Goal: Transaction & Acquisition: Purchase product/service

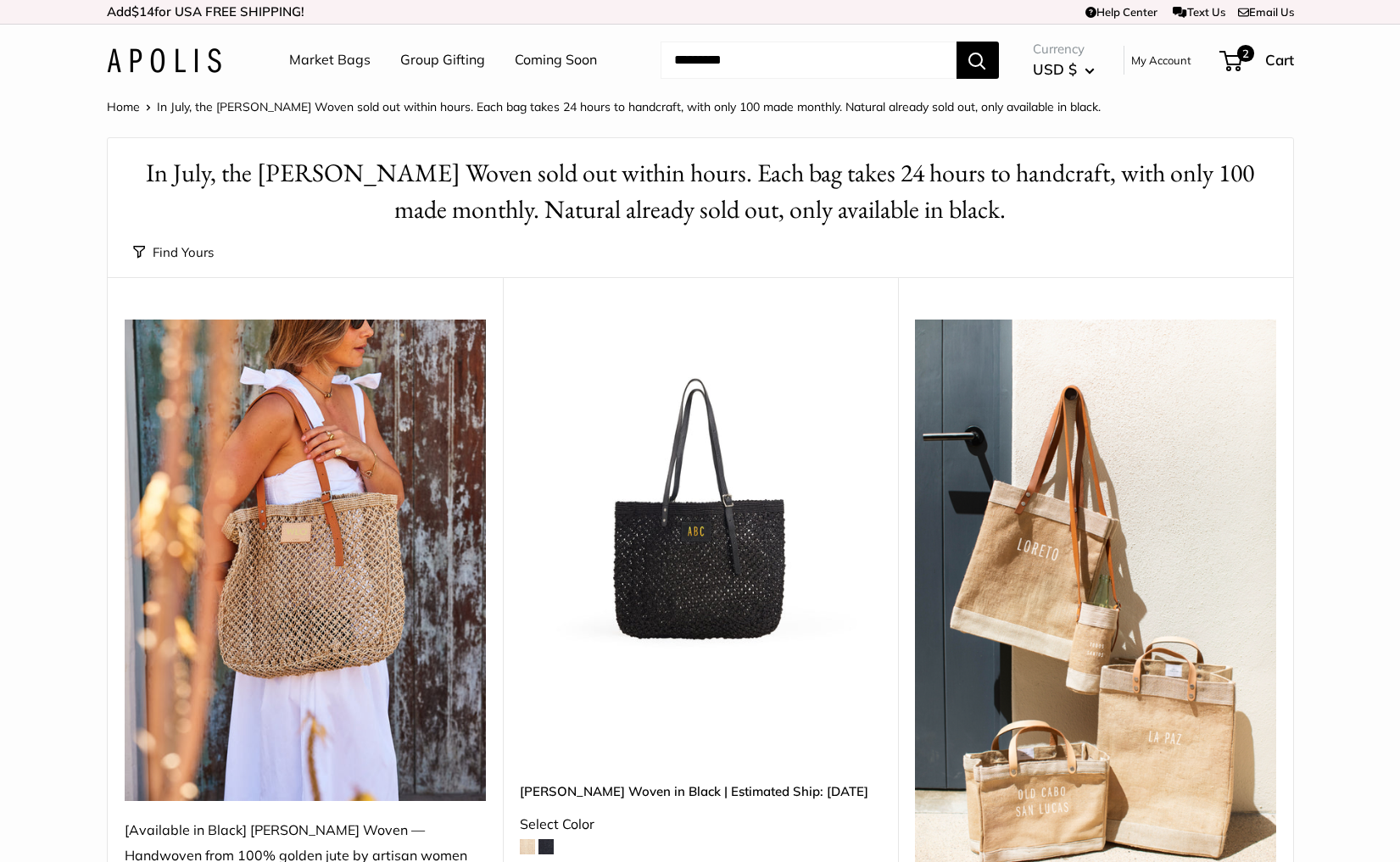
click at [0, 0] on img at bounding box center [0, 0] width 0 height 0
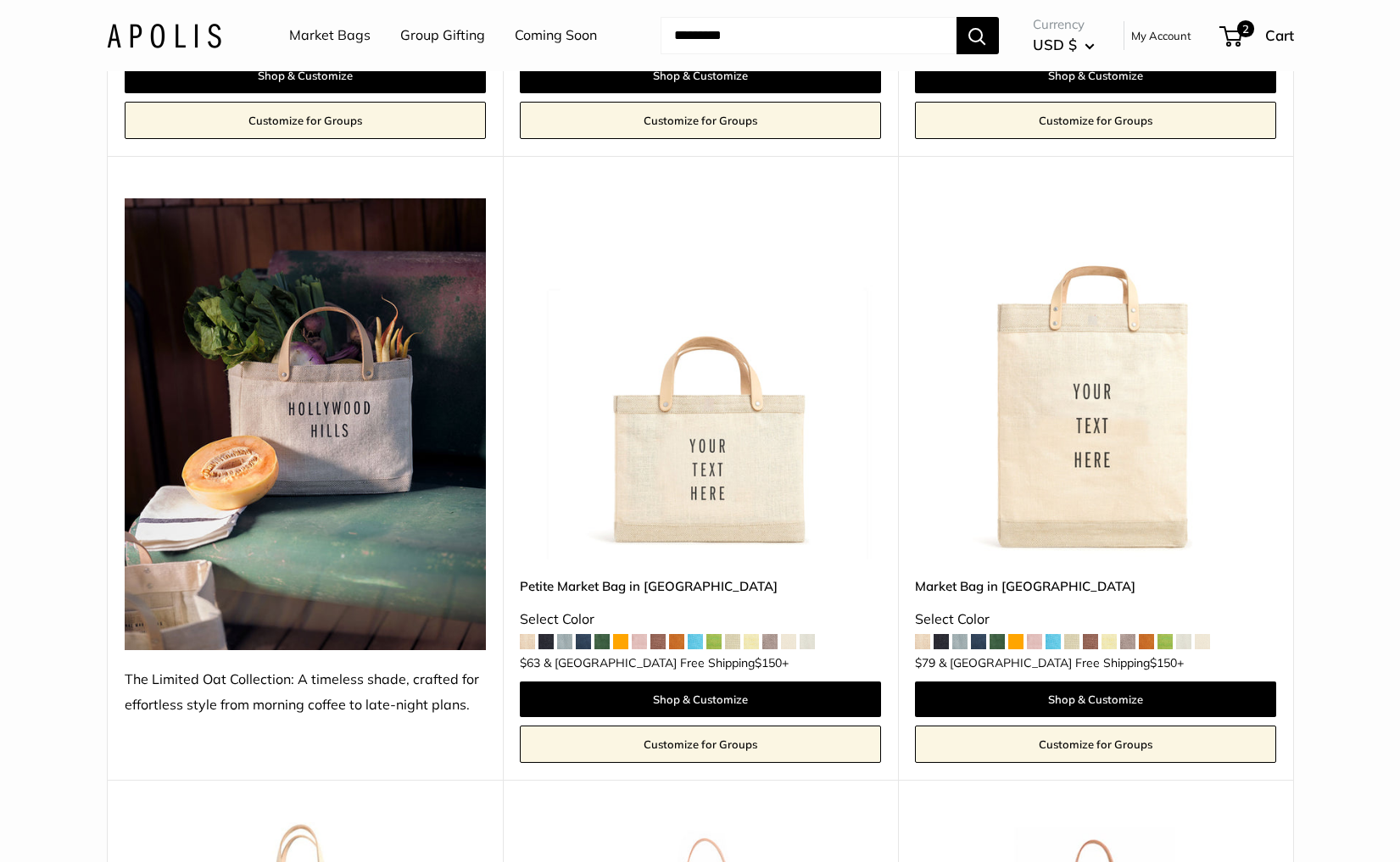
scroll to position [4989, 0]
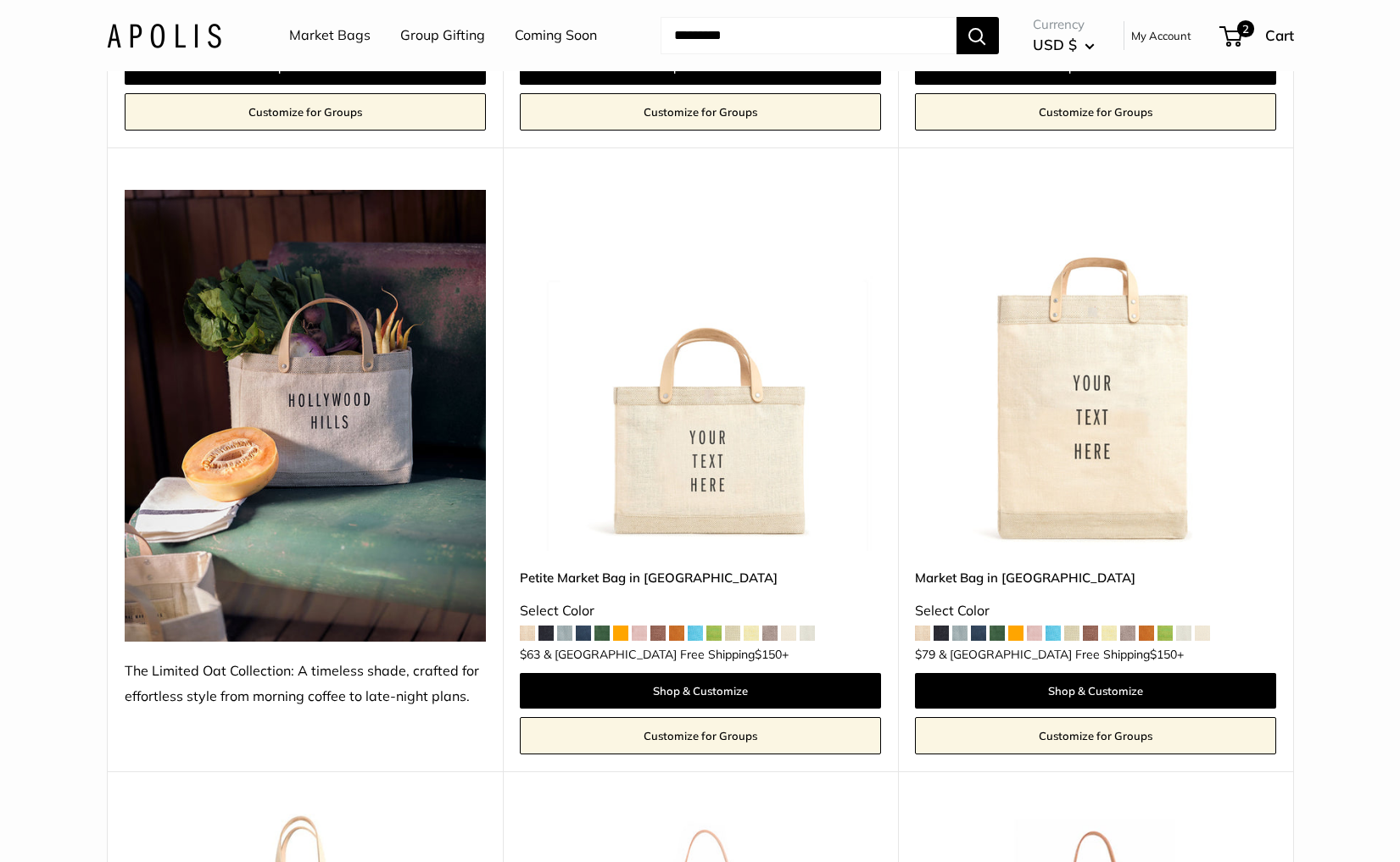
click at [0, 0] on img at bounding box center [0, 0] width 0 height 0
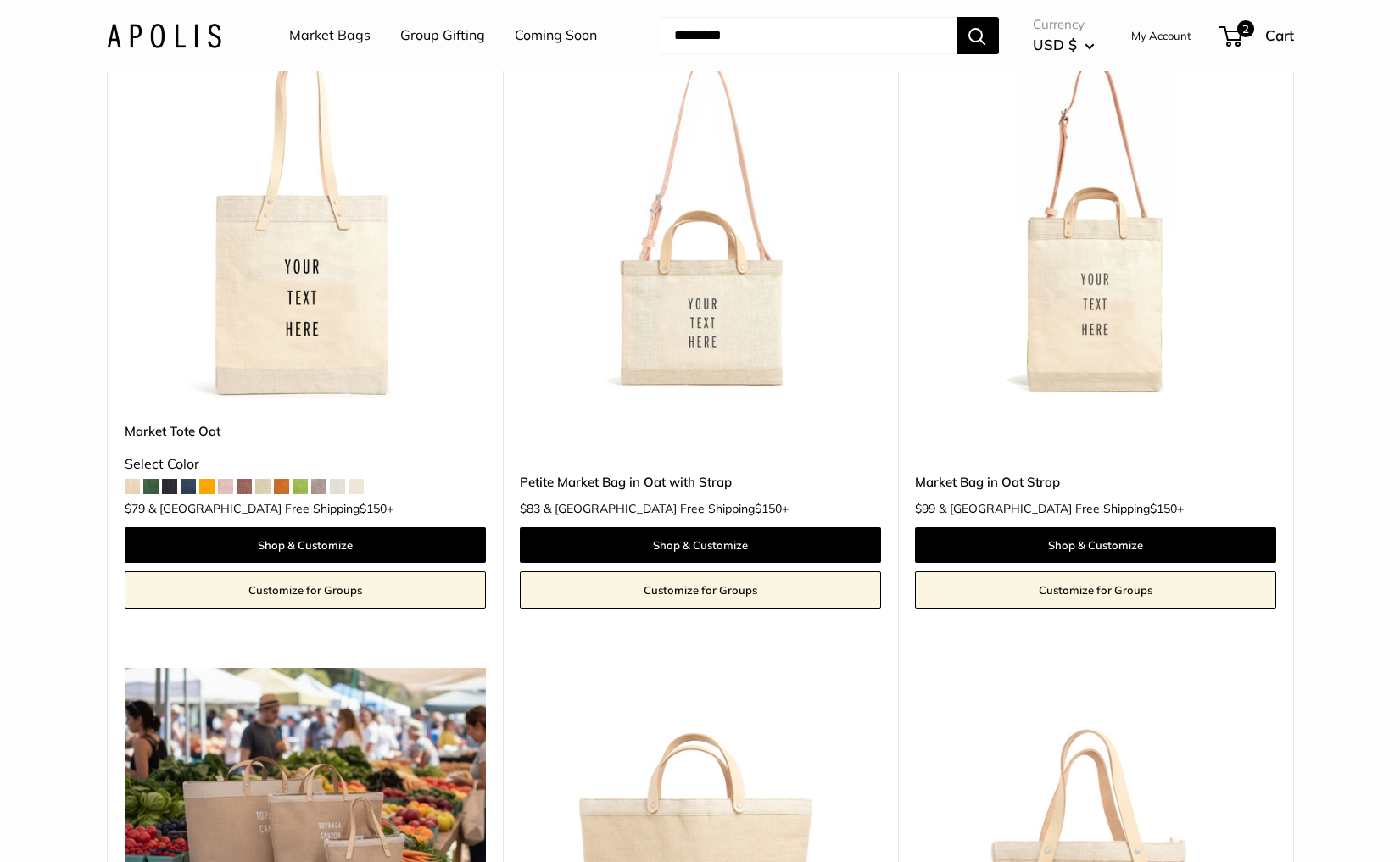
scroll to position [5783, 0]
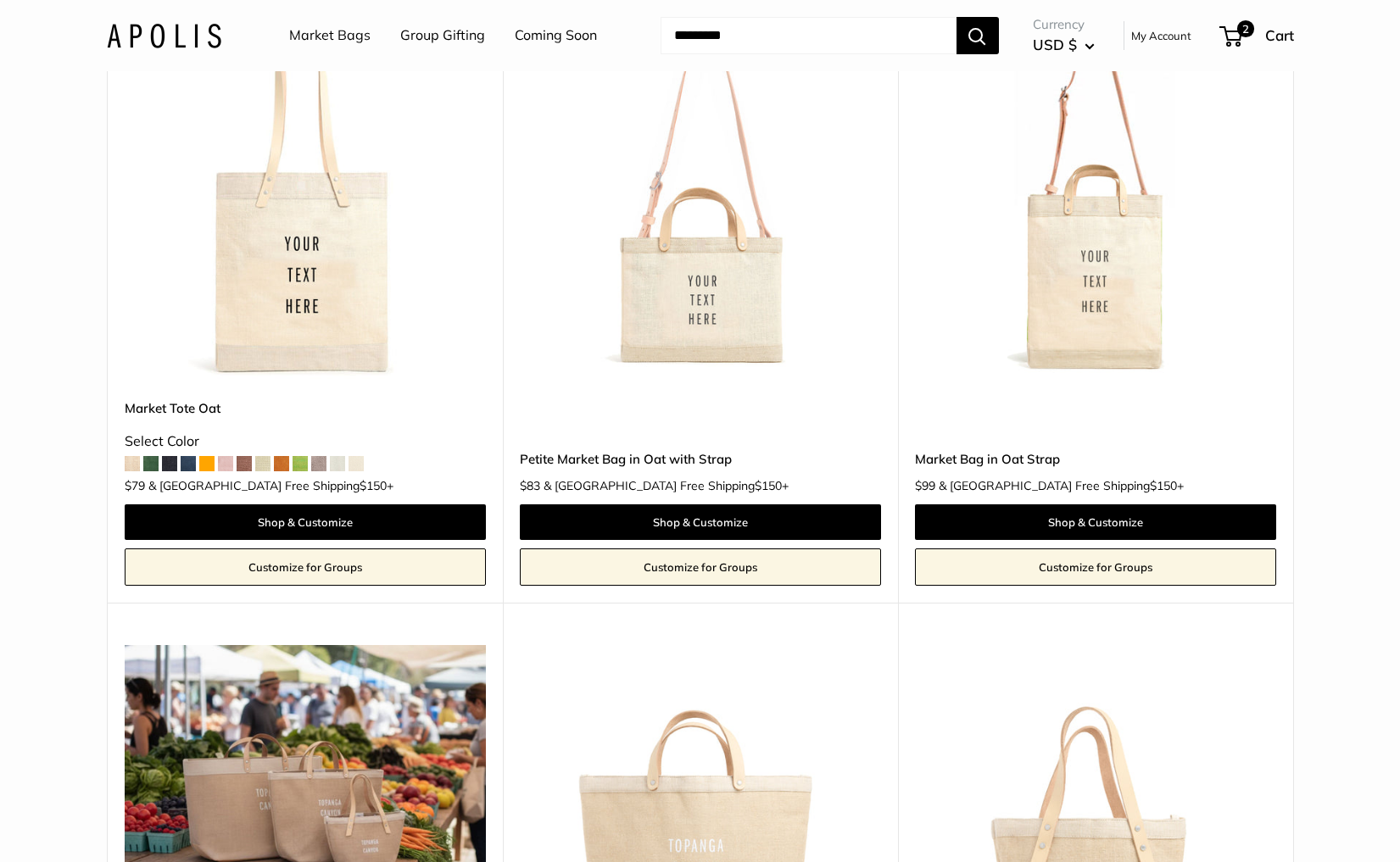
click at [0, 0] on img at bounding box center [0, 0] width 0 height 0
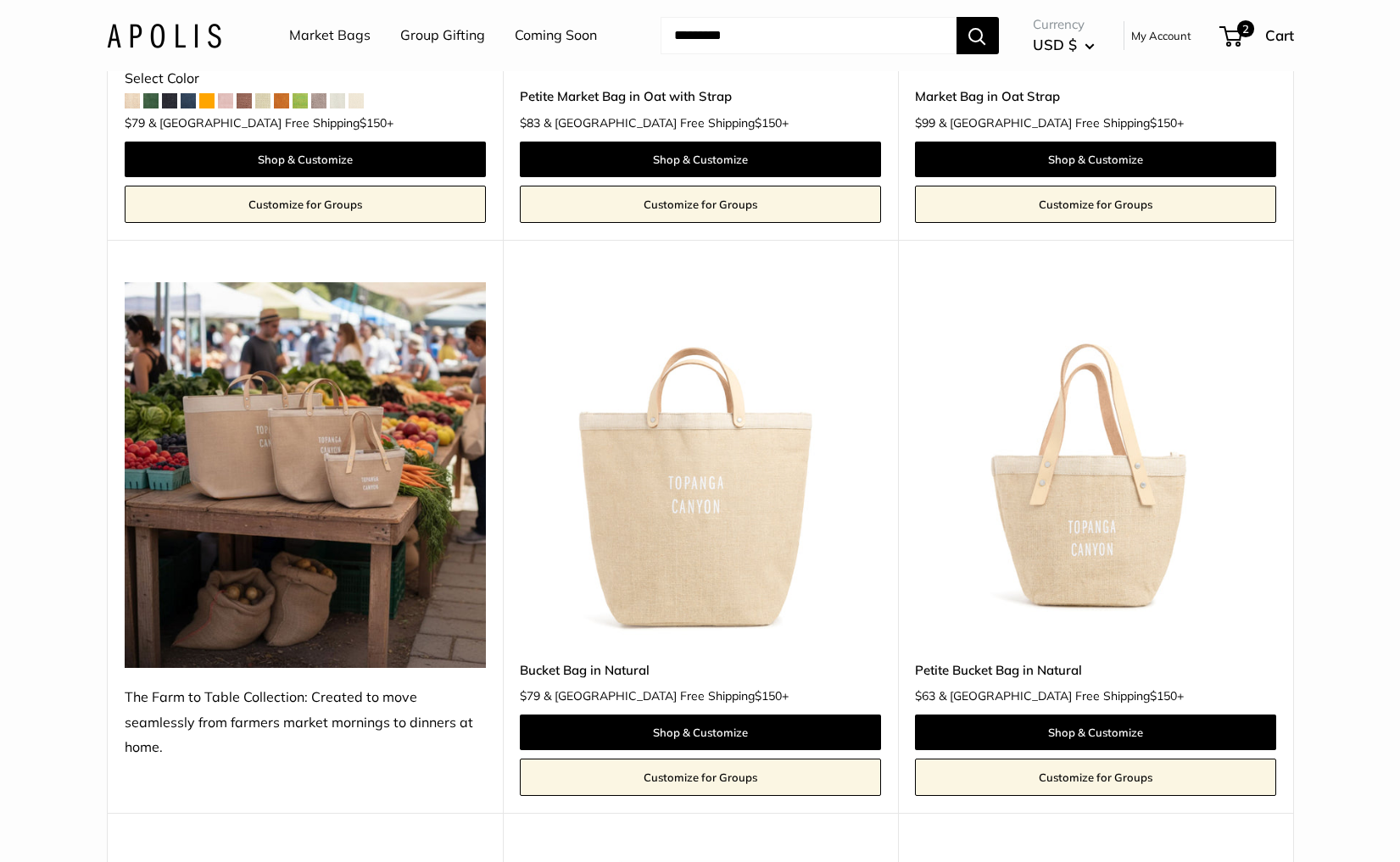
scroll to position [6161, 0]
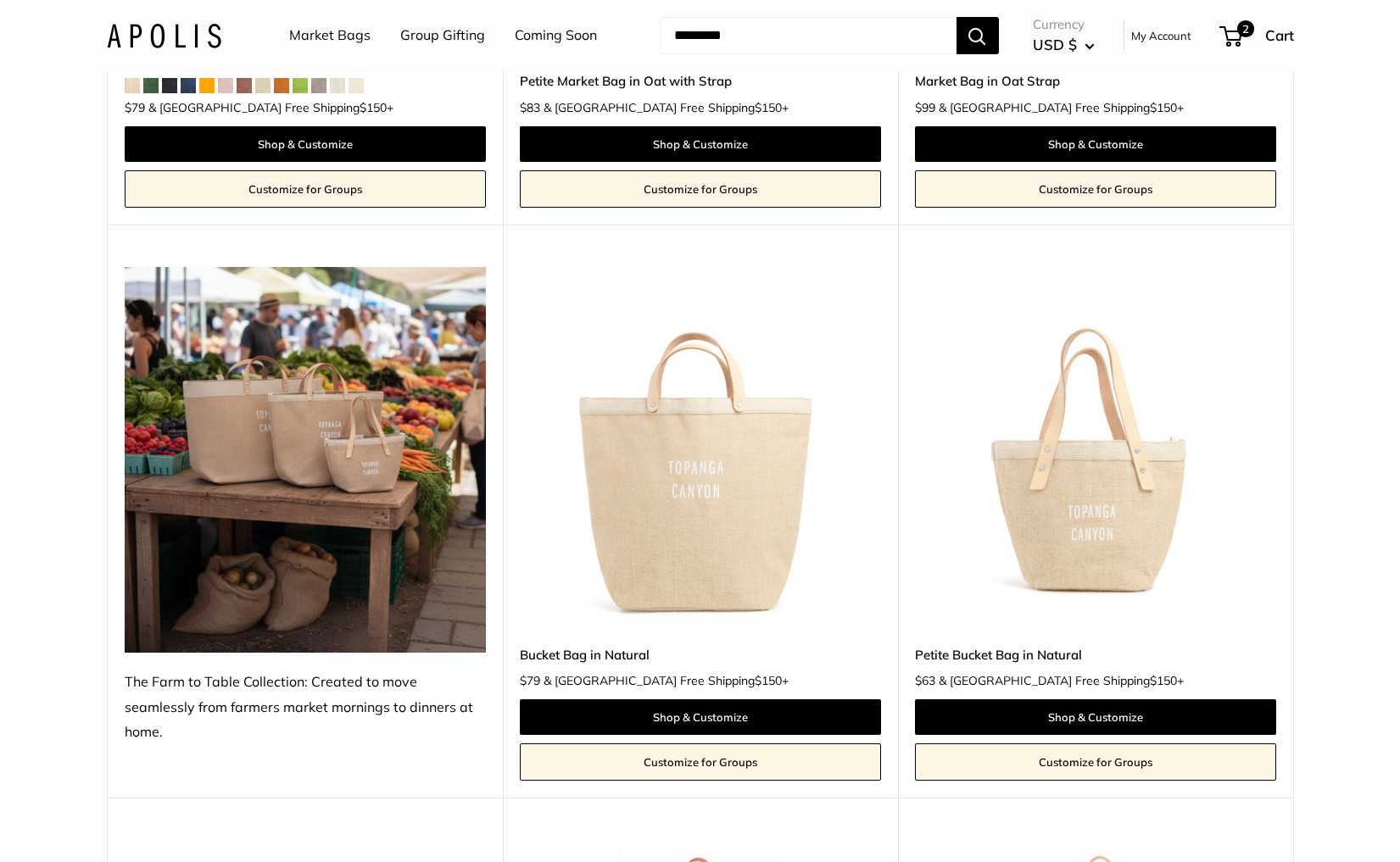
click at [0, 0] on img at bounding box center [0, 0] width 0 height 0
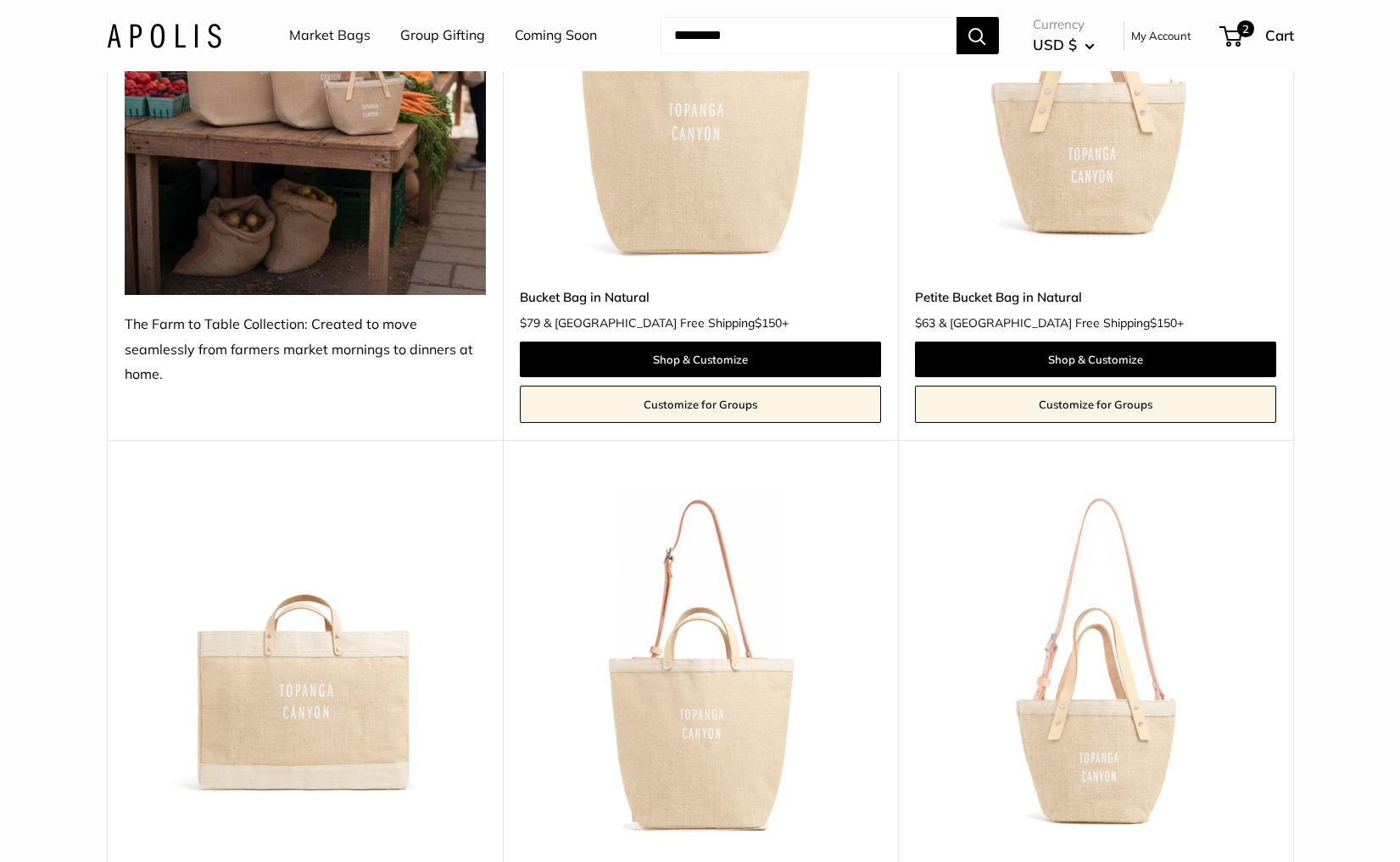
scroll to position [6567, 0]
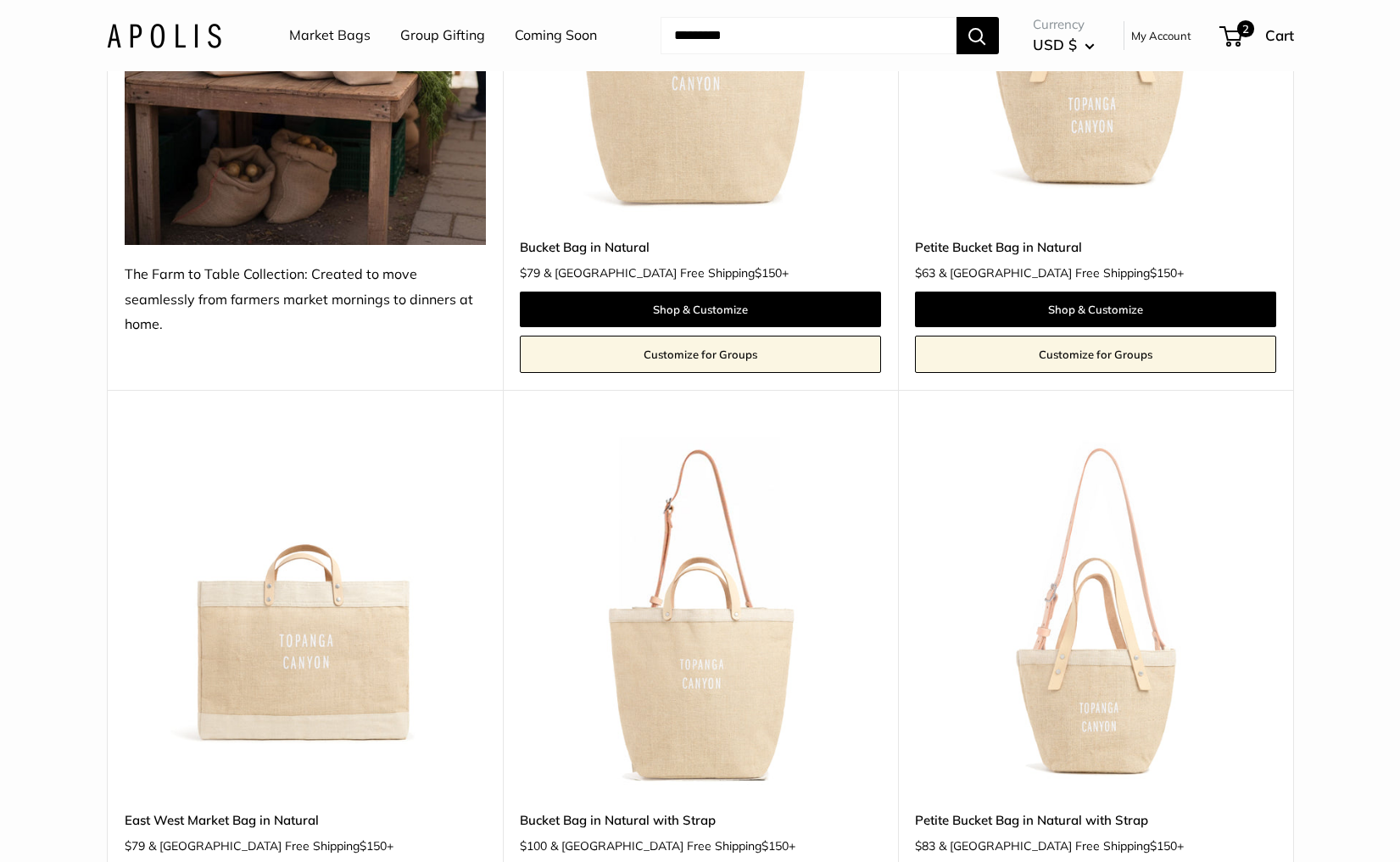
click at [0, 0] on img at bounding box center [0, 0] width 0 height 0
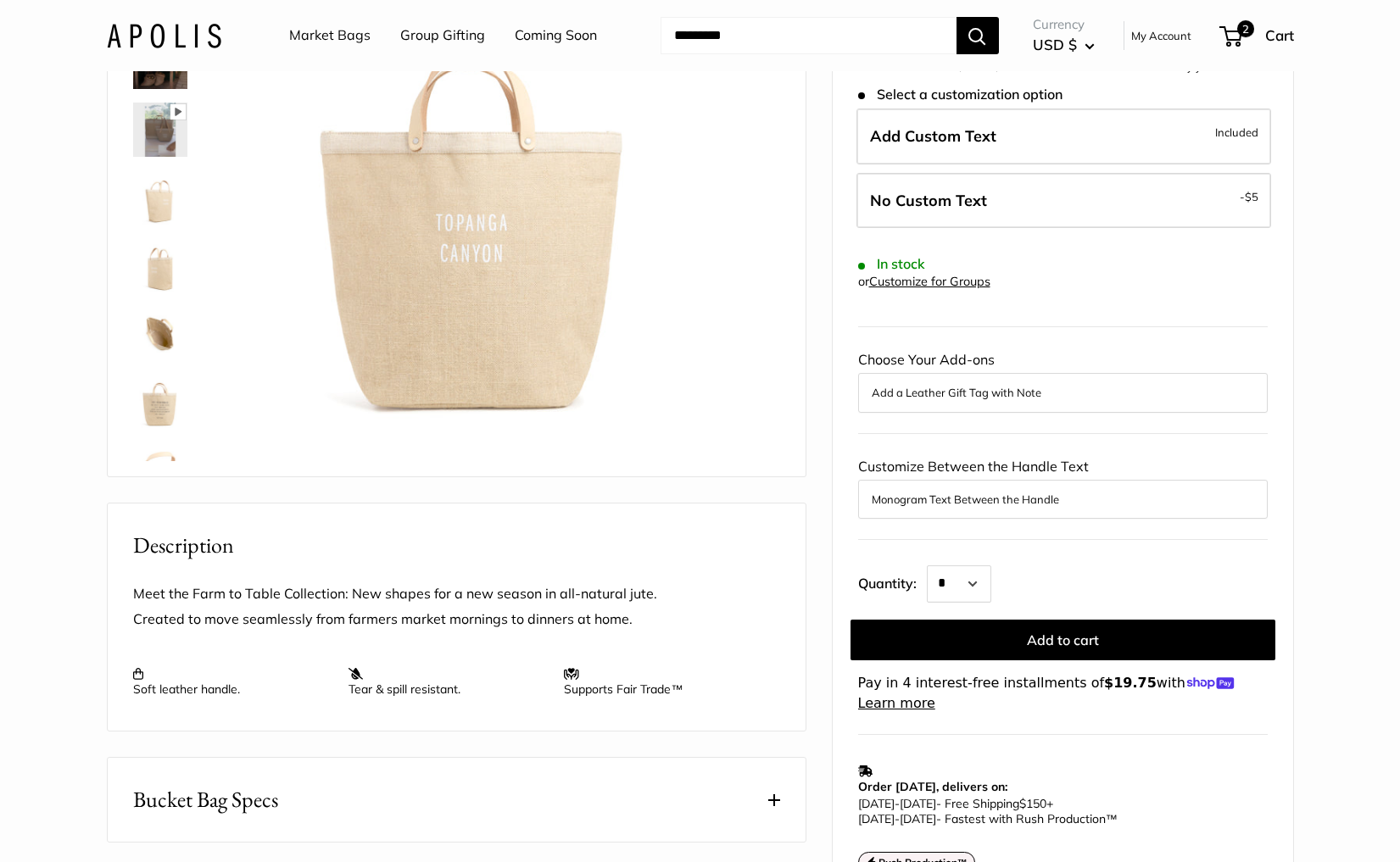
scroll to position [226, 0]
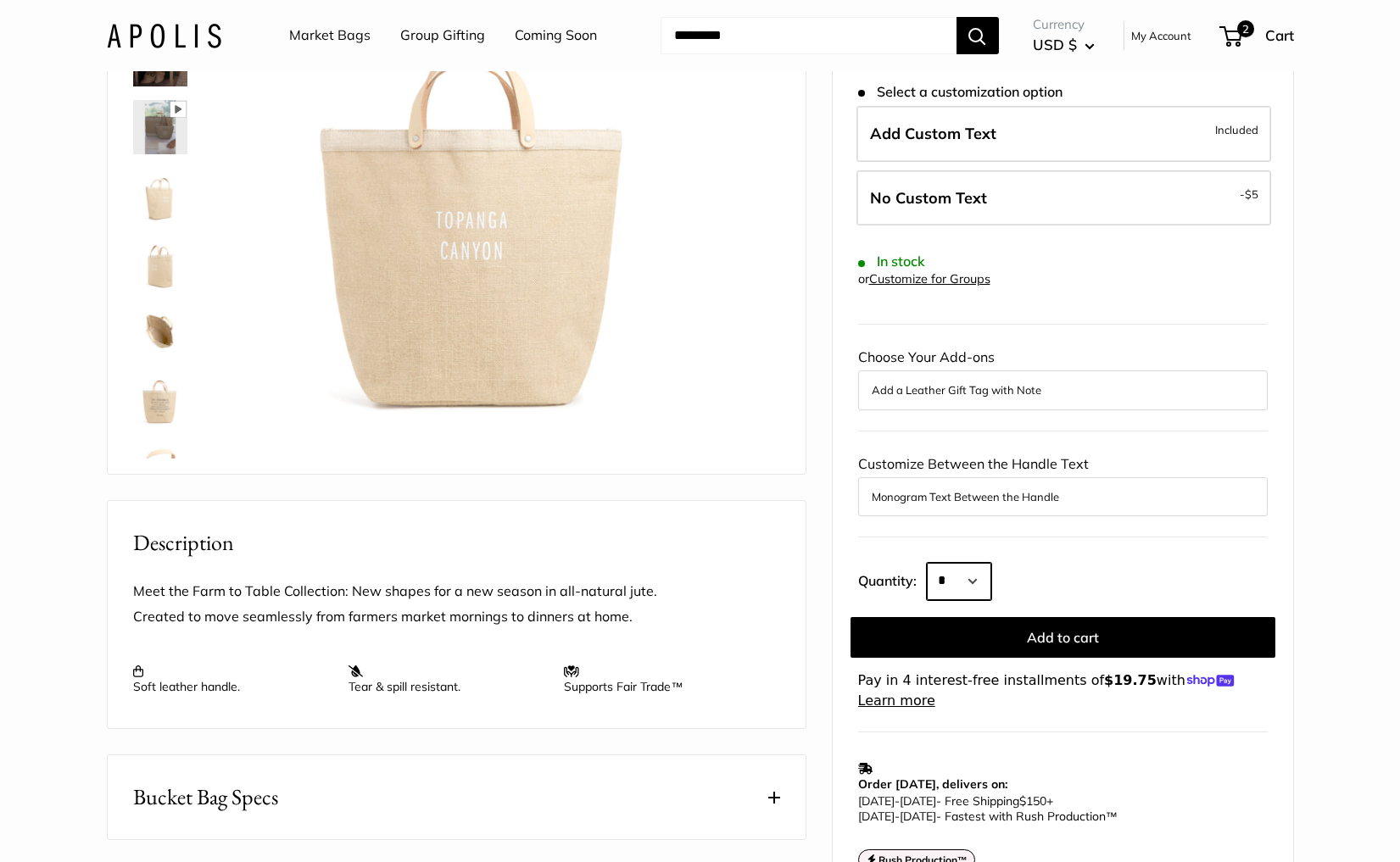
click at [964, 591] on select "* * * * * * * * * *** *** *** *** *** *** *** *** *** *** *** *** *** *** *** *…" at bounding box center [959, 581] width 65 height 37
select select "***"
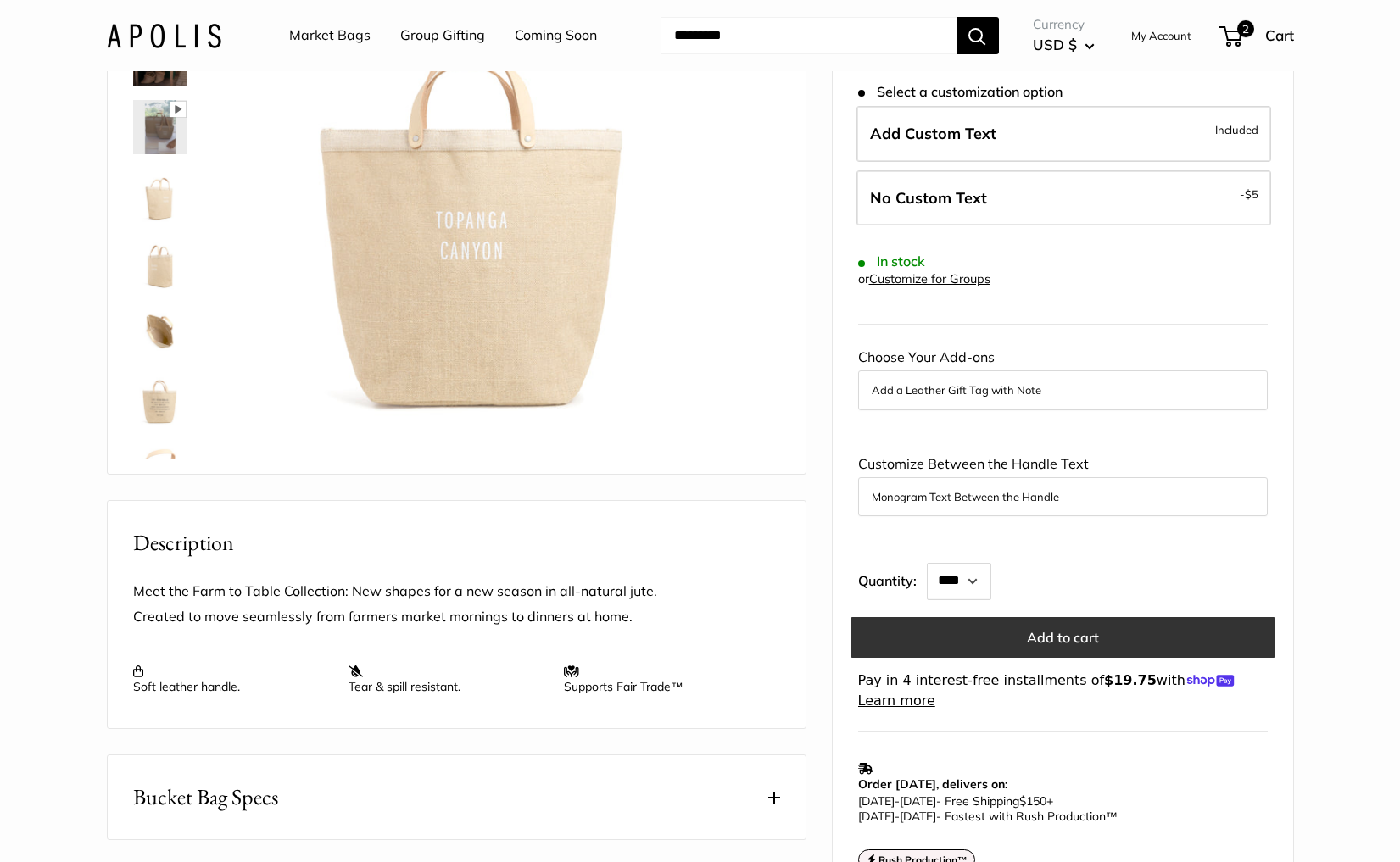
click at [1021, 638] on button "Add to cart" at bounding box center [1063, 637] width 425 height 41
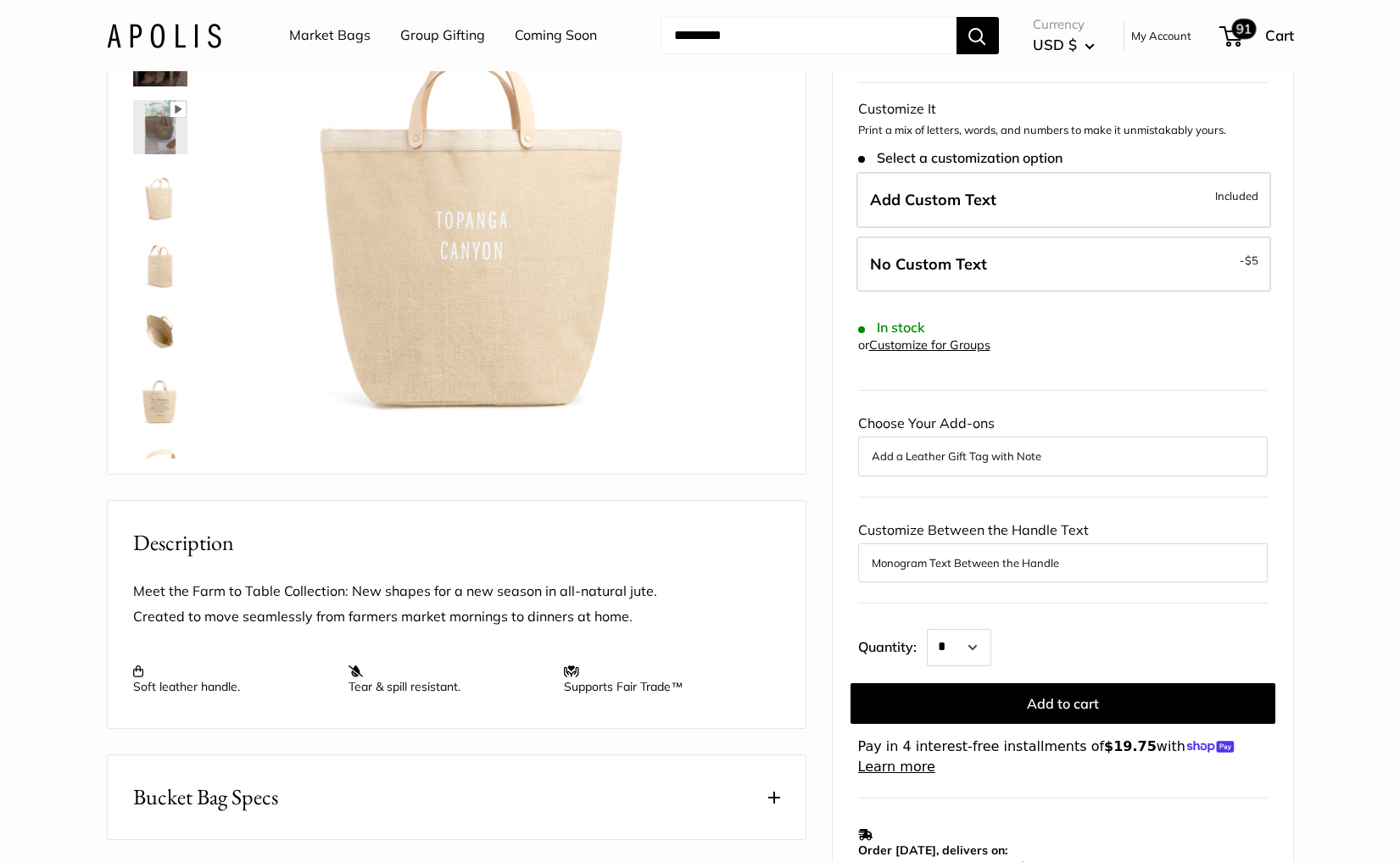
click at [1234, 33] on span "91" at bounding box center [1244, 29] width 25 height 20
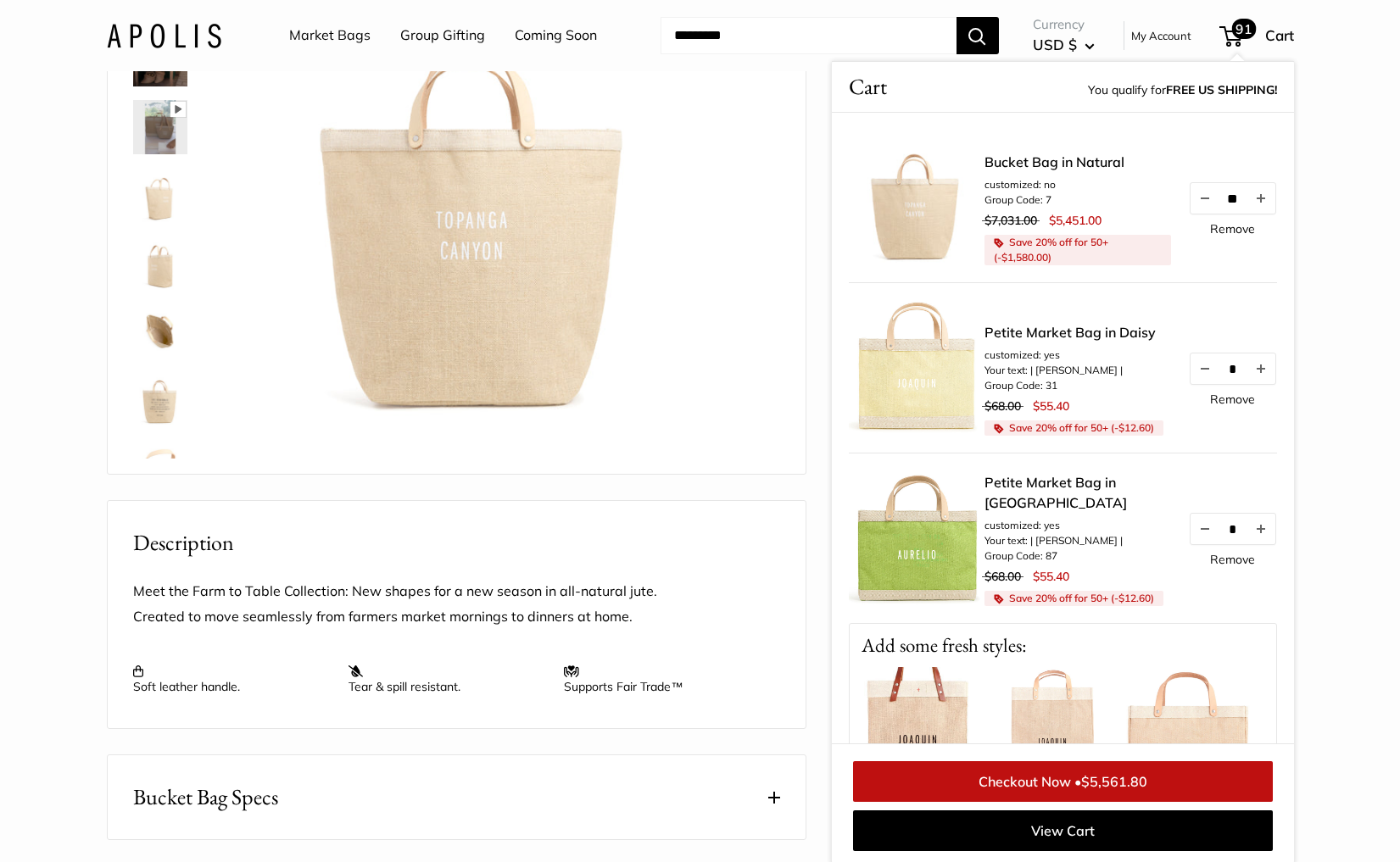
click at [1241, 230] on link "Remove" at bounding box center [1231, 229] width 45 height 11
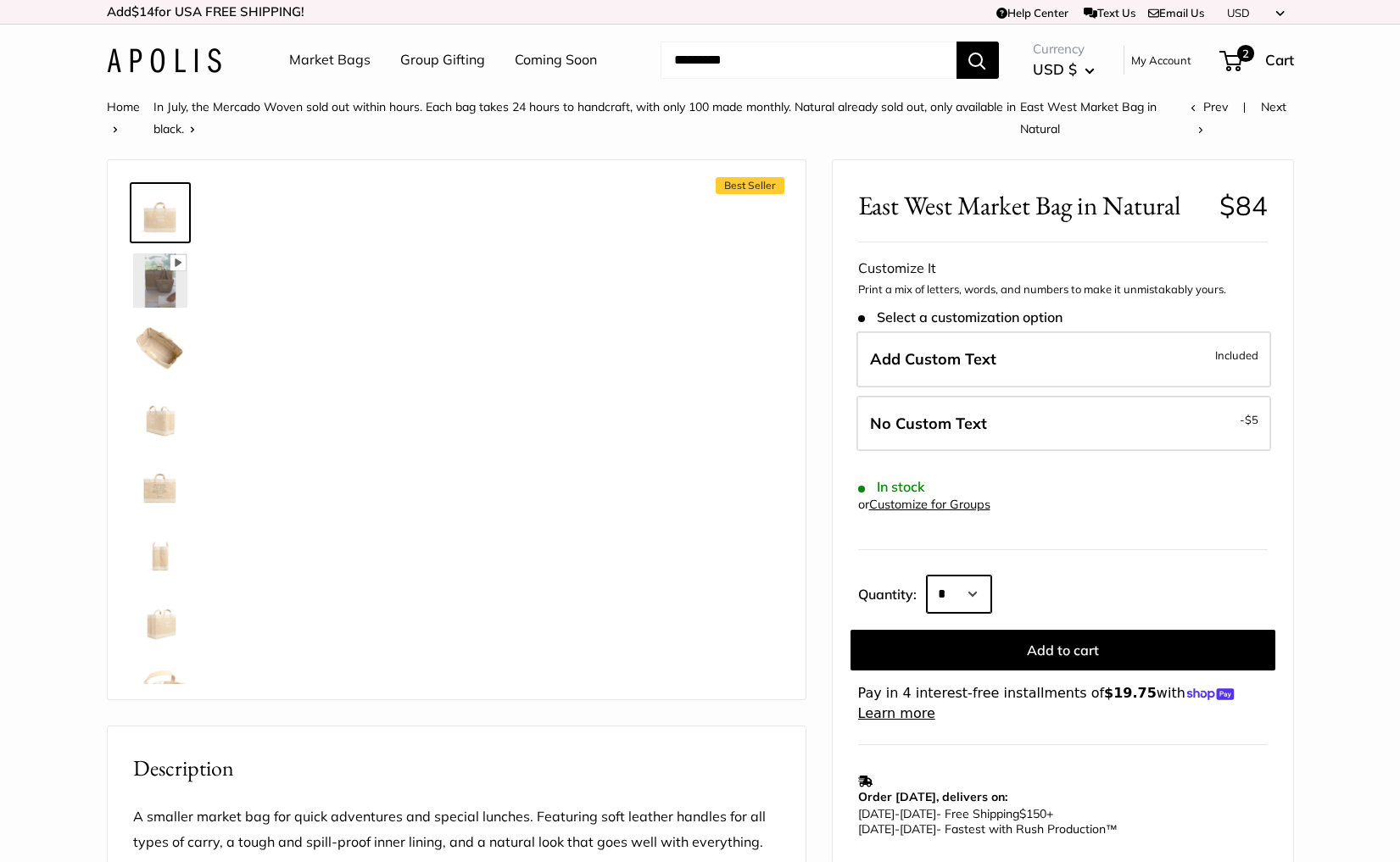
click at [930, 589] on select "* * * * * * * * * *** *** *** *** *** *** *** *** *** *** *** *** *** *** *** *…" at bounding box center [959, 593] width 65 height 37
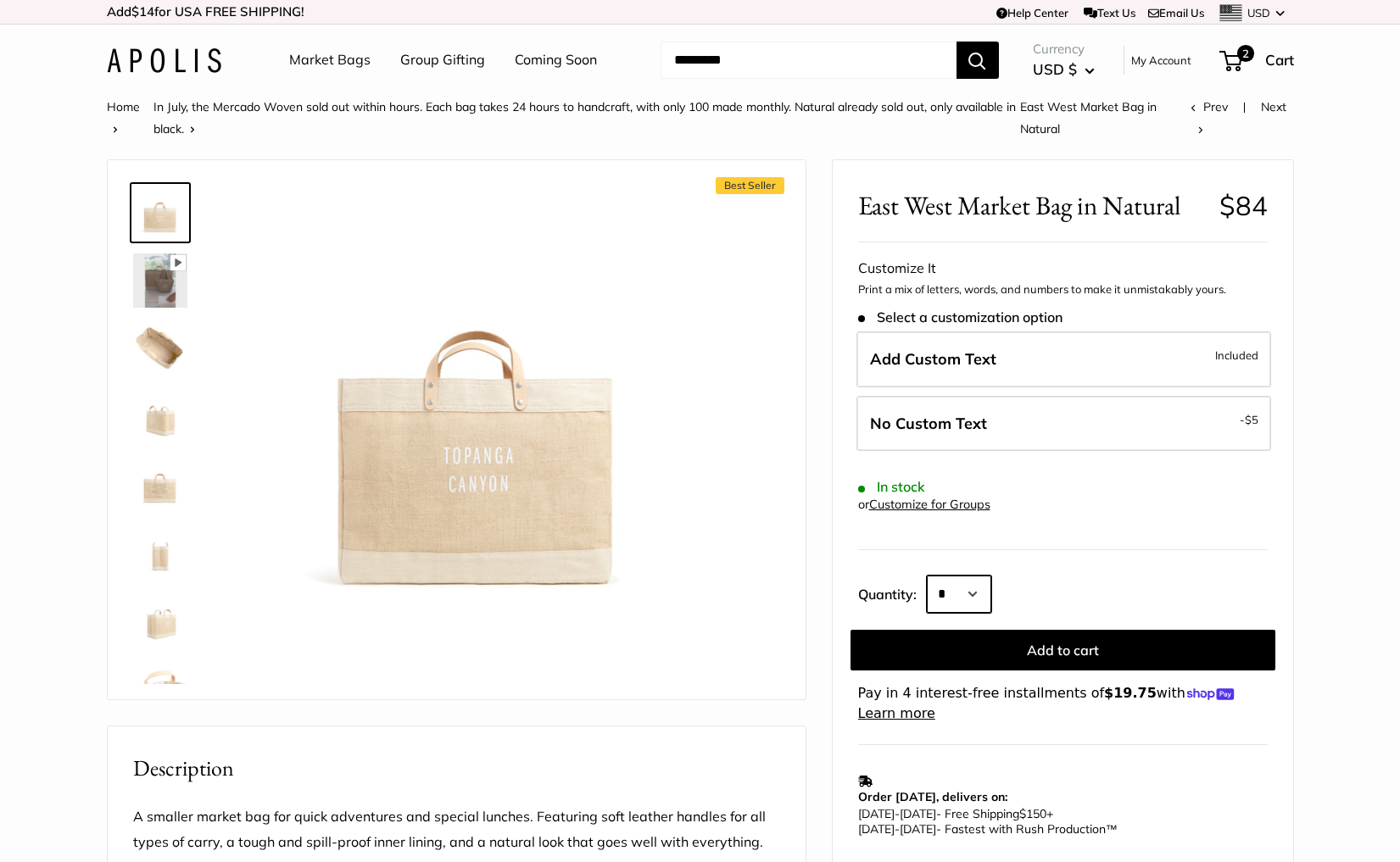
select select "***"
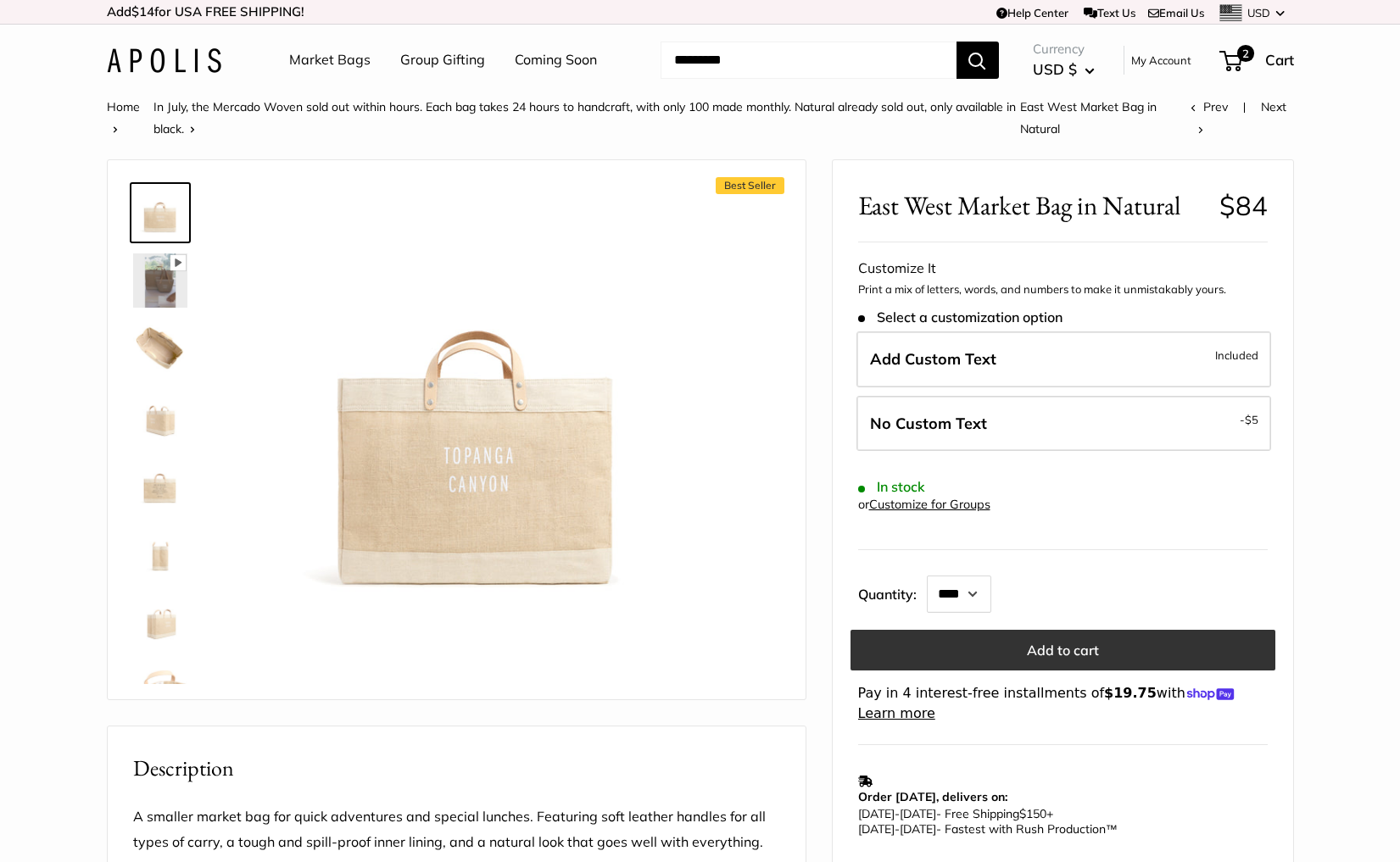
click at [1052, 656] on button "Add to cart" at bounding box center [1063, 650] width 425 height 41
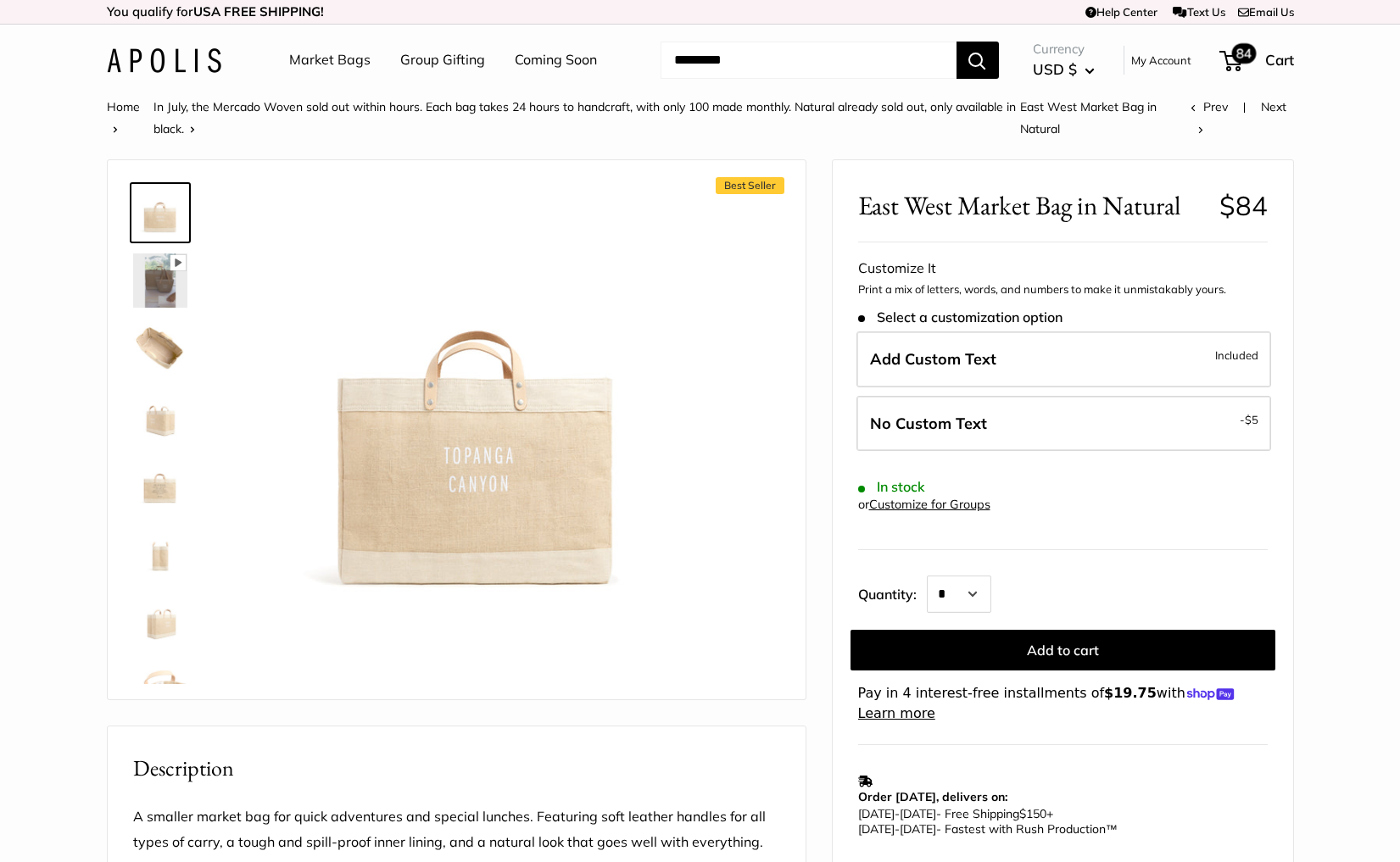
click at [1244, 49] on span "84" at bounding box center [1244, 52] width 25 height 20
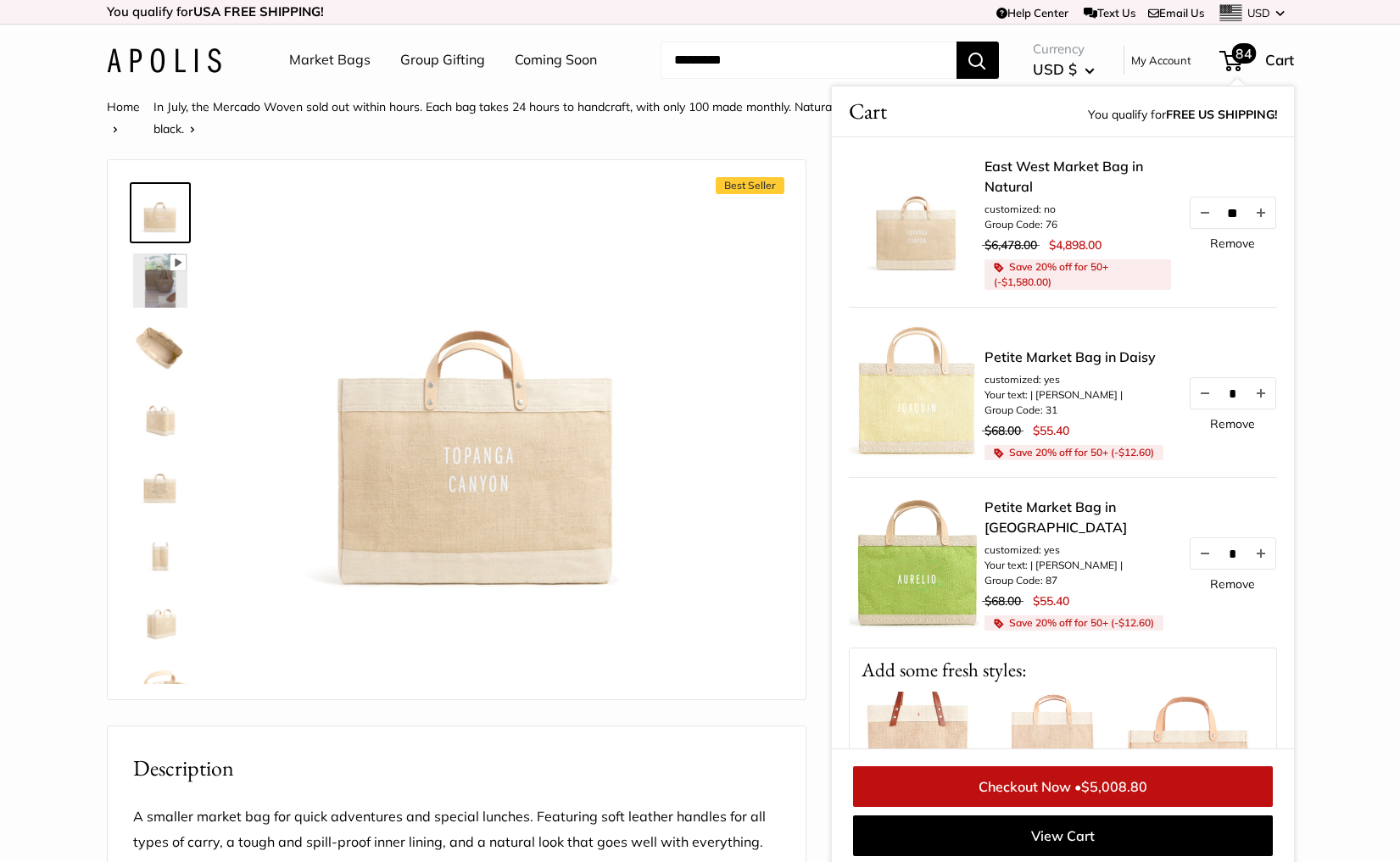
click at [1220, 242] on link "Remove" at bounding box center [1231, 243] width 45 height 11
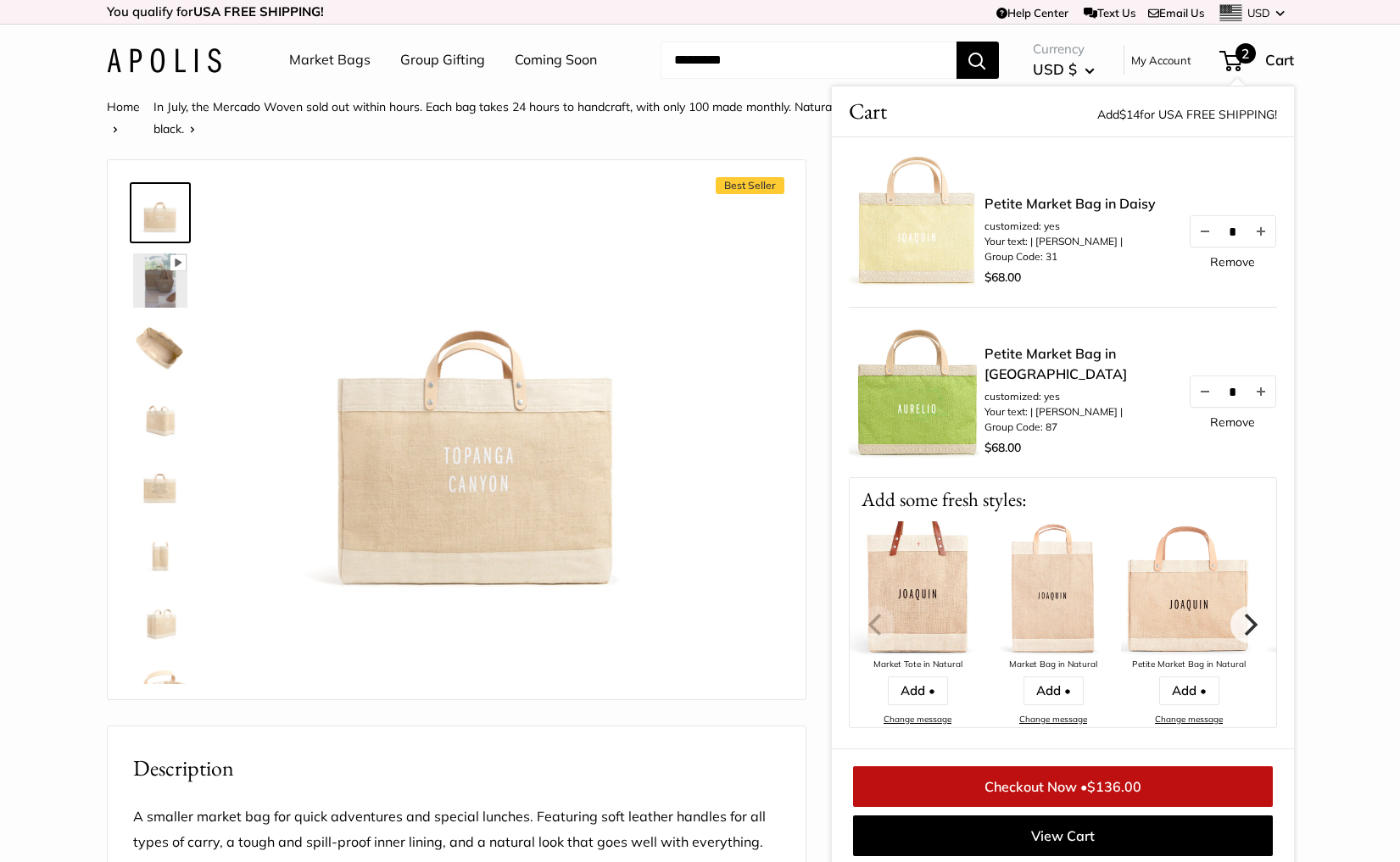
click at [1316, 167] on div "Home In July, the Mercado Woven sold out within hours. Each bag takes 24 hours …" at bounding box center [700, 815] width 1255 height 1439
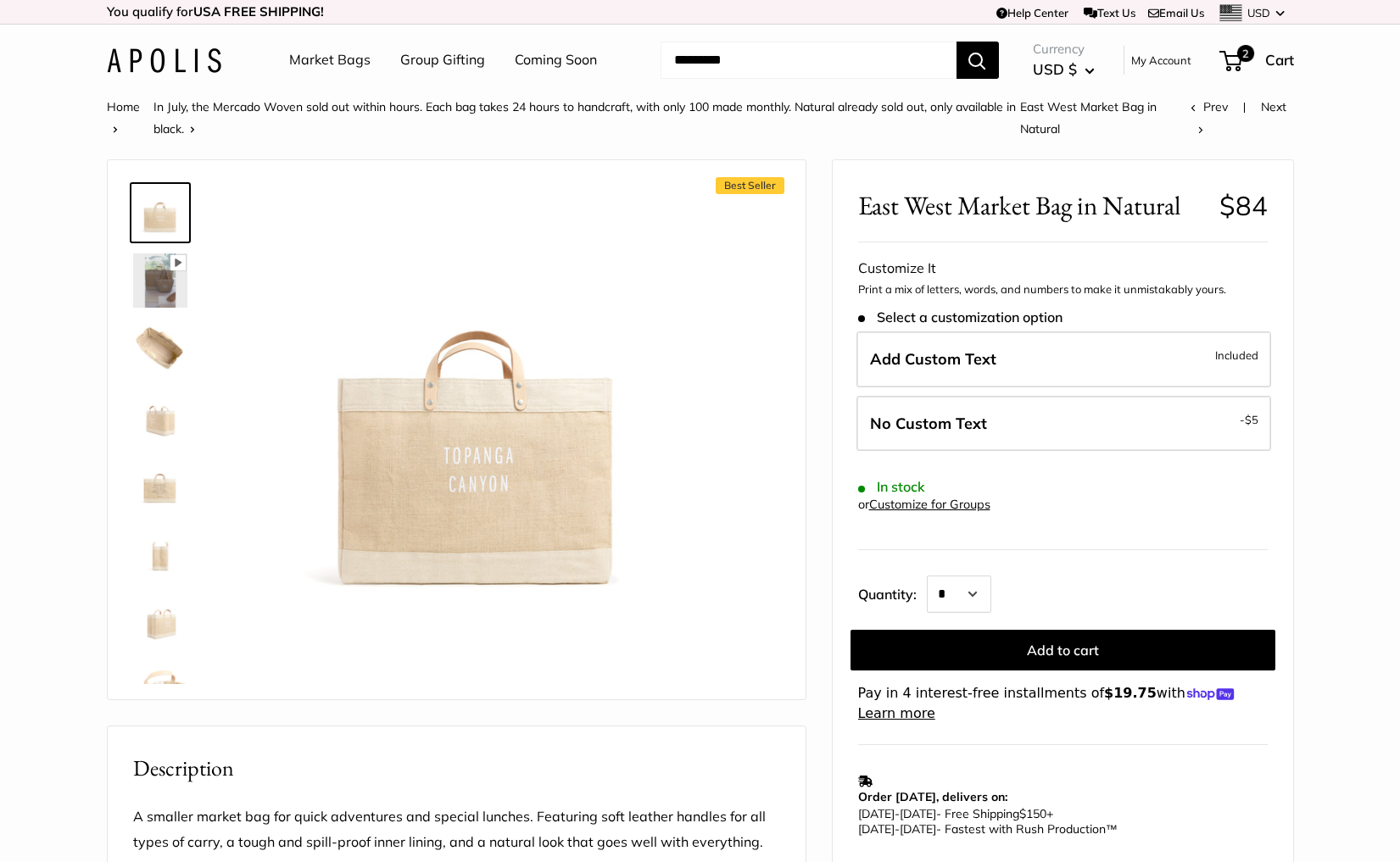
click at [185, 50] on img at bounding box center [164, 61] width 114 height 25
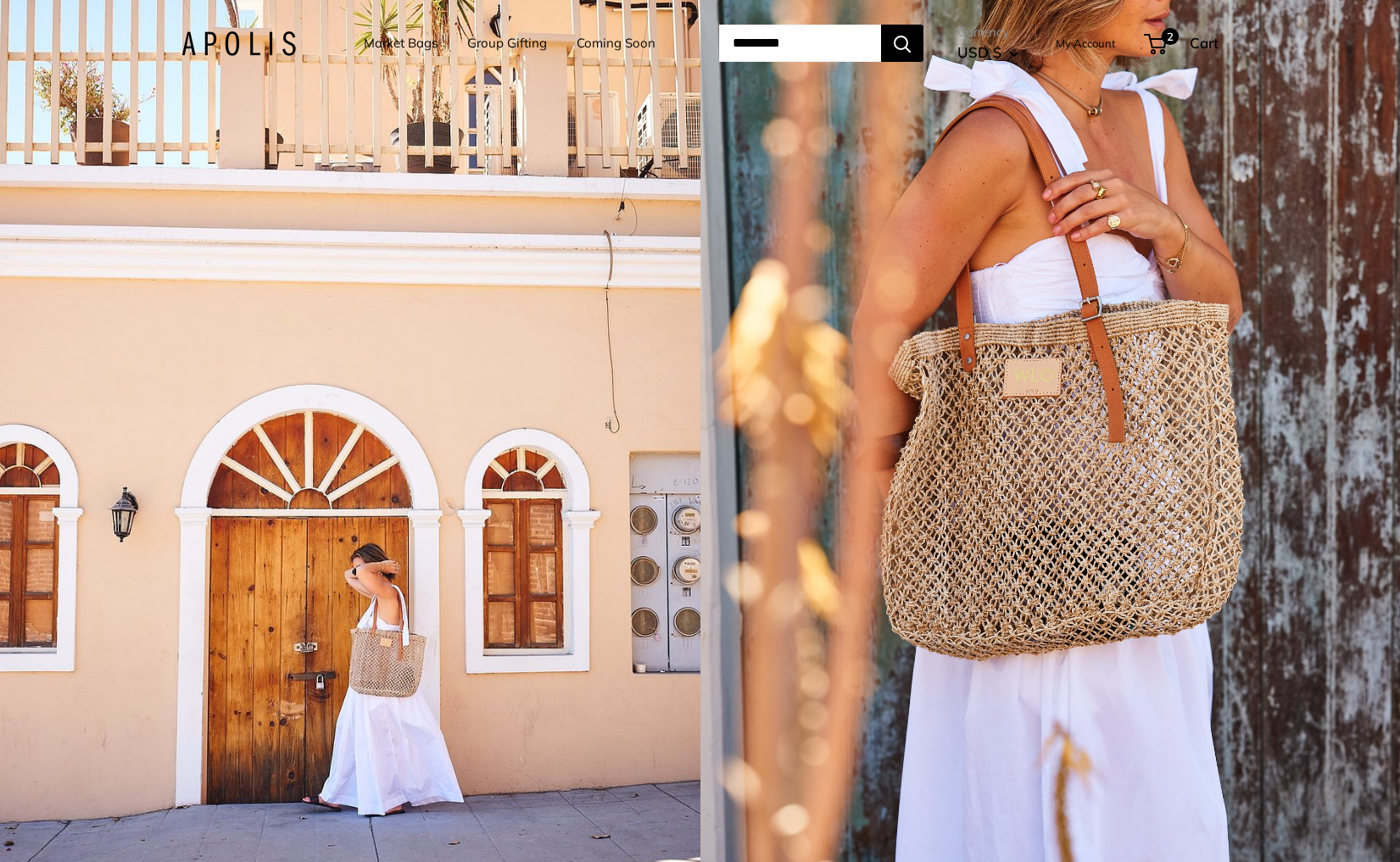
click at [297, 393] on div "1 / 5" at bounding box center [350, 431] width 700 height 862
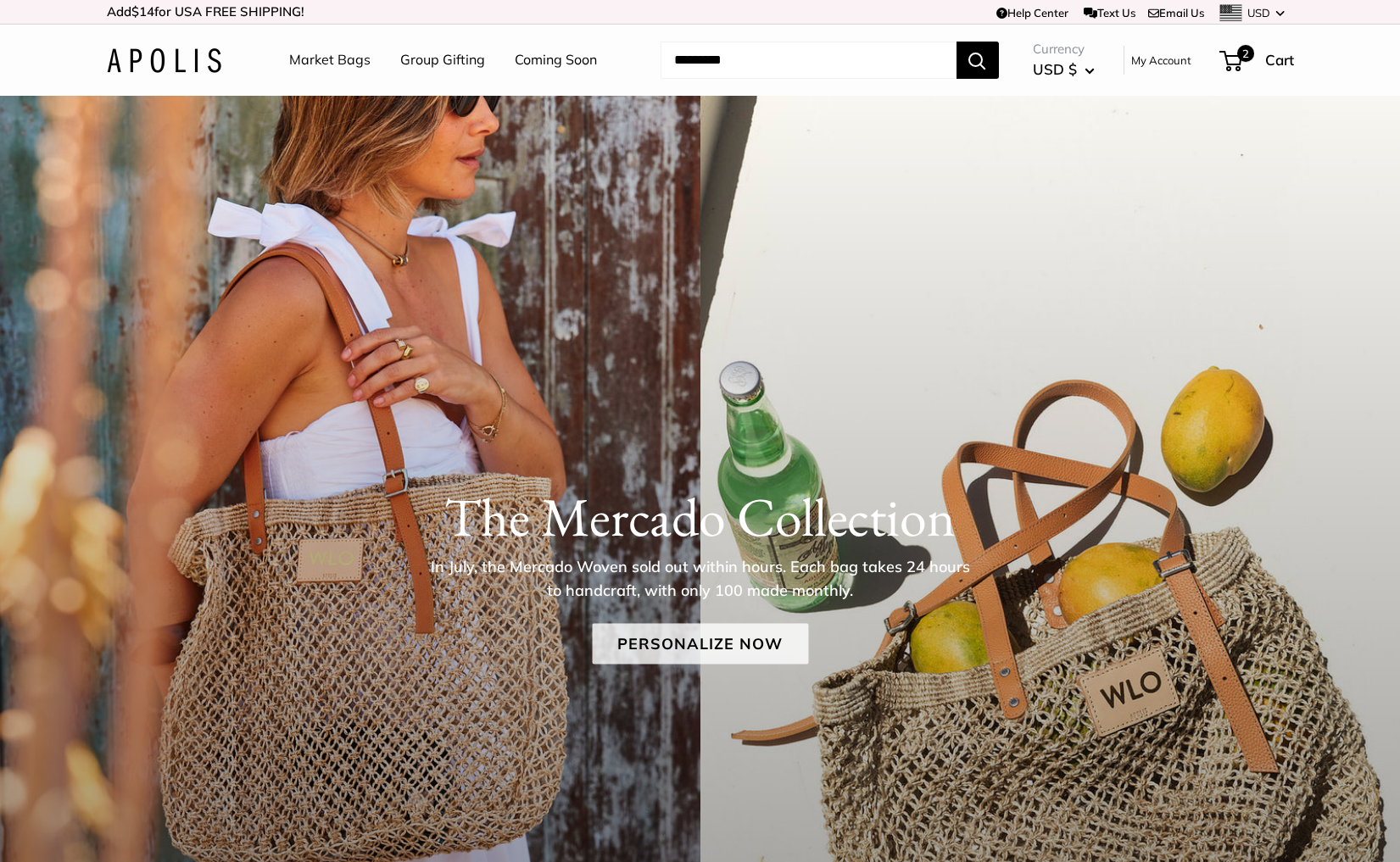
click at [652, 633] on link "Personalize Now" at bounding box center [700, 643] width 216 height 41
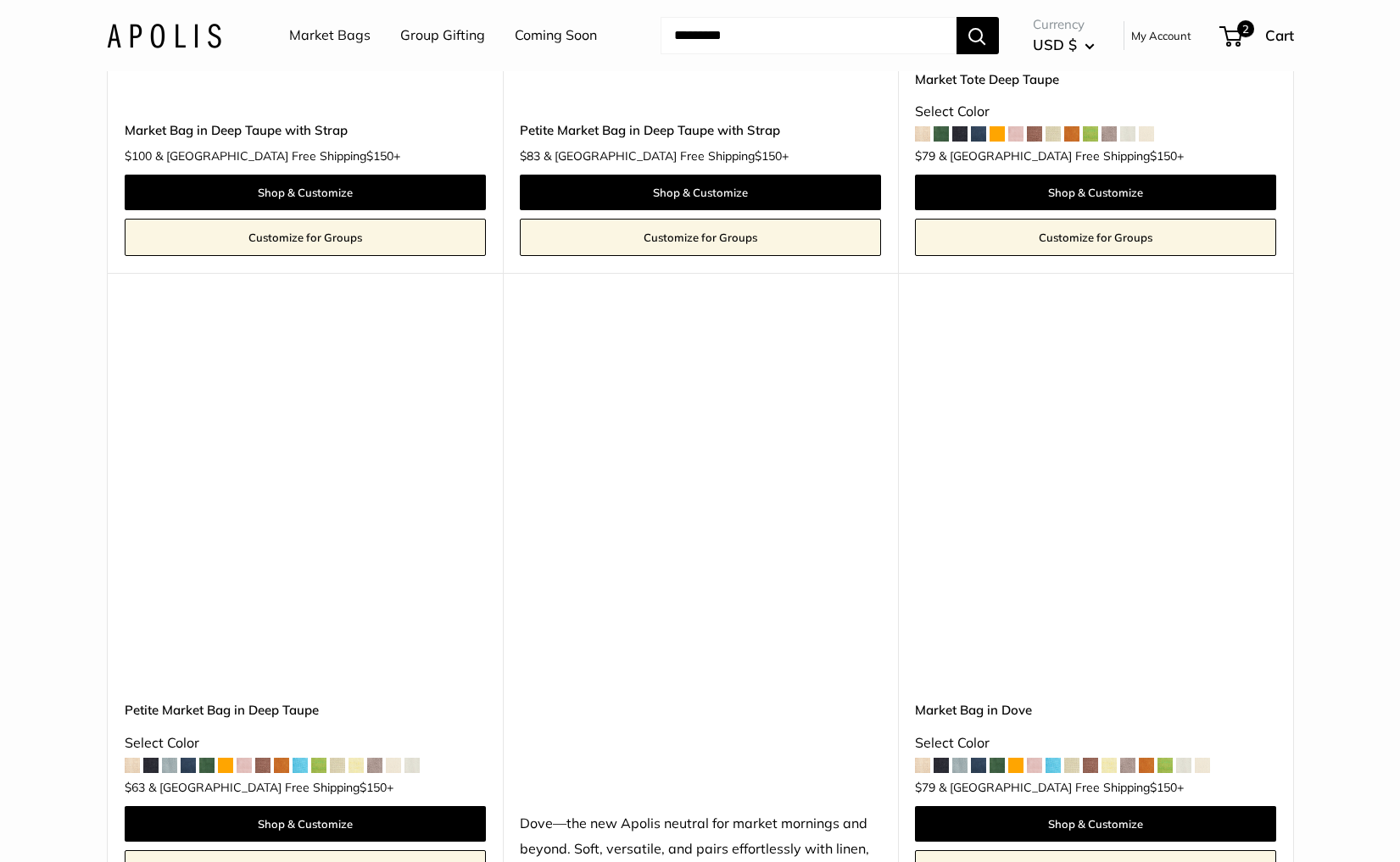
scroll to position [8542, 0]
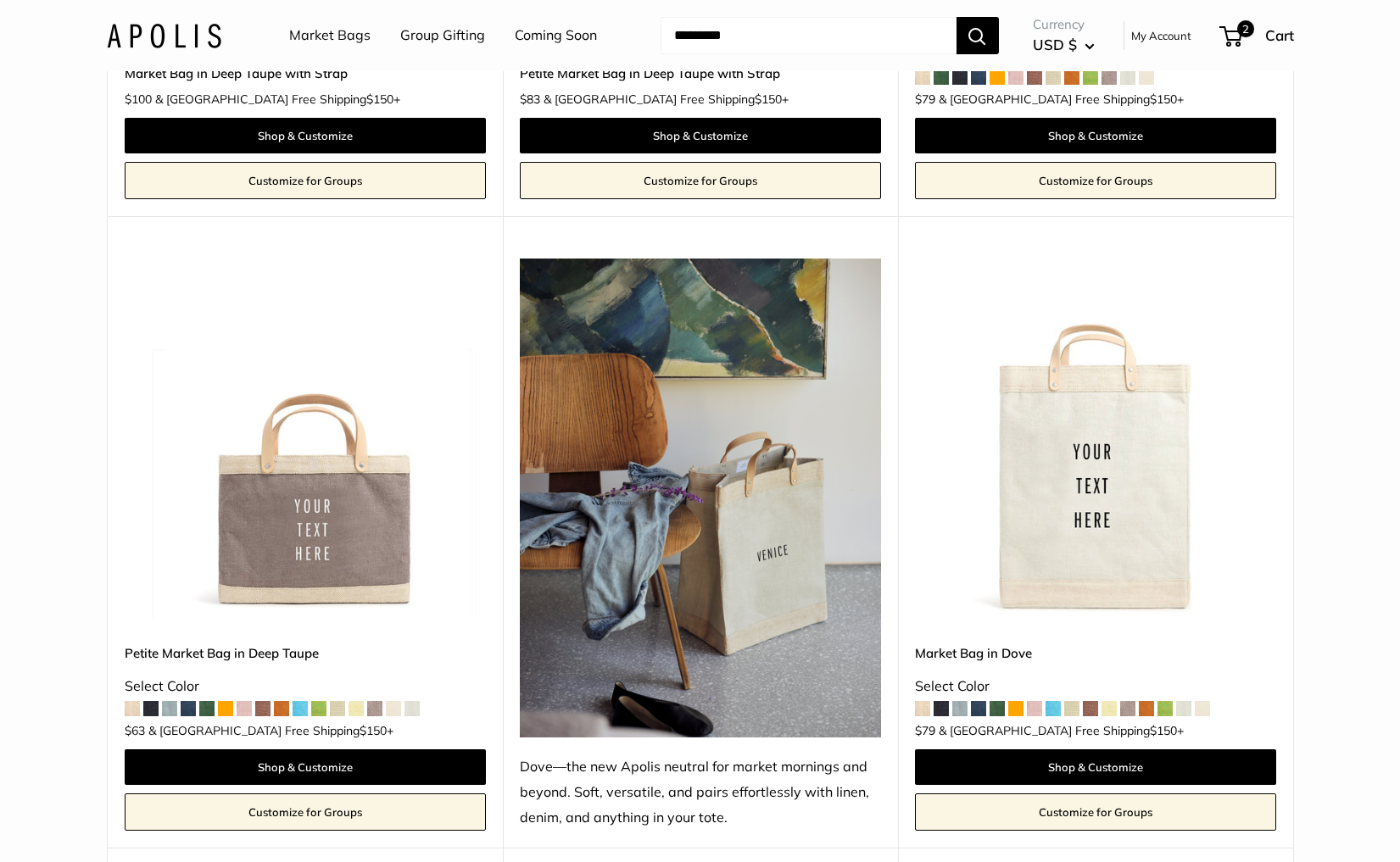
click at [0, 0] on img at bounding box center [0, 0] width 0 height 0
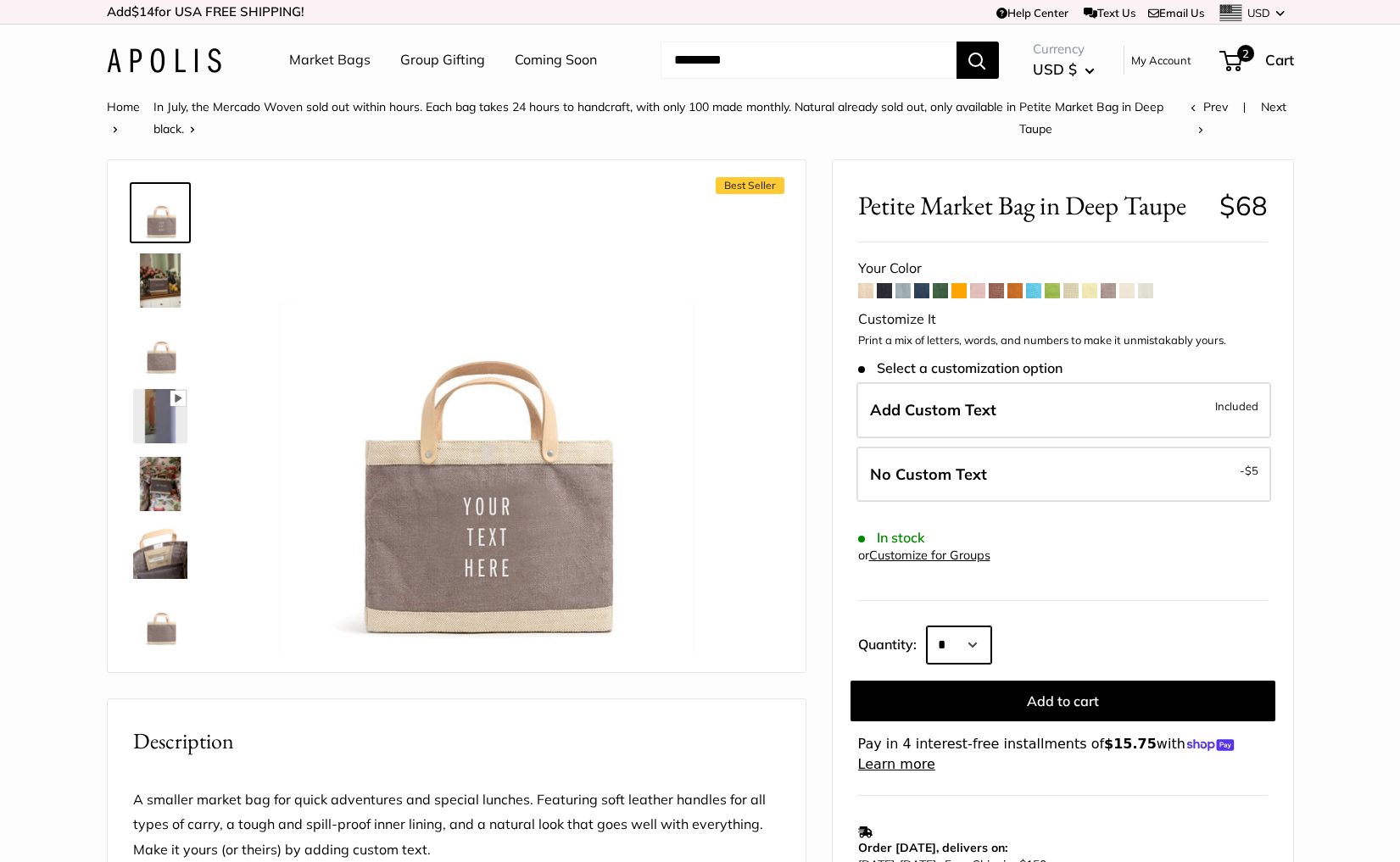
click at [958, 640] on select "* * * * * * * * * *** *** *** *** *** *** *** *** *** *** *** *** *** *** *** *…" at bounding box center [959, 644] width 65 height 37
select select "***"
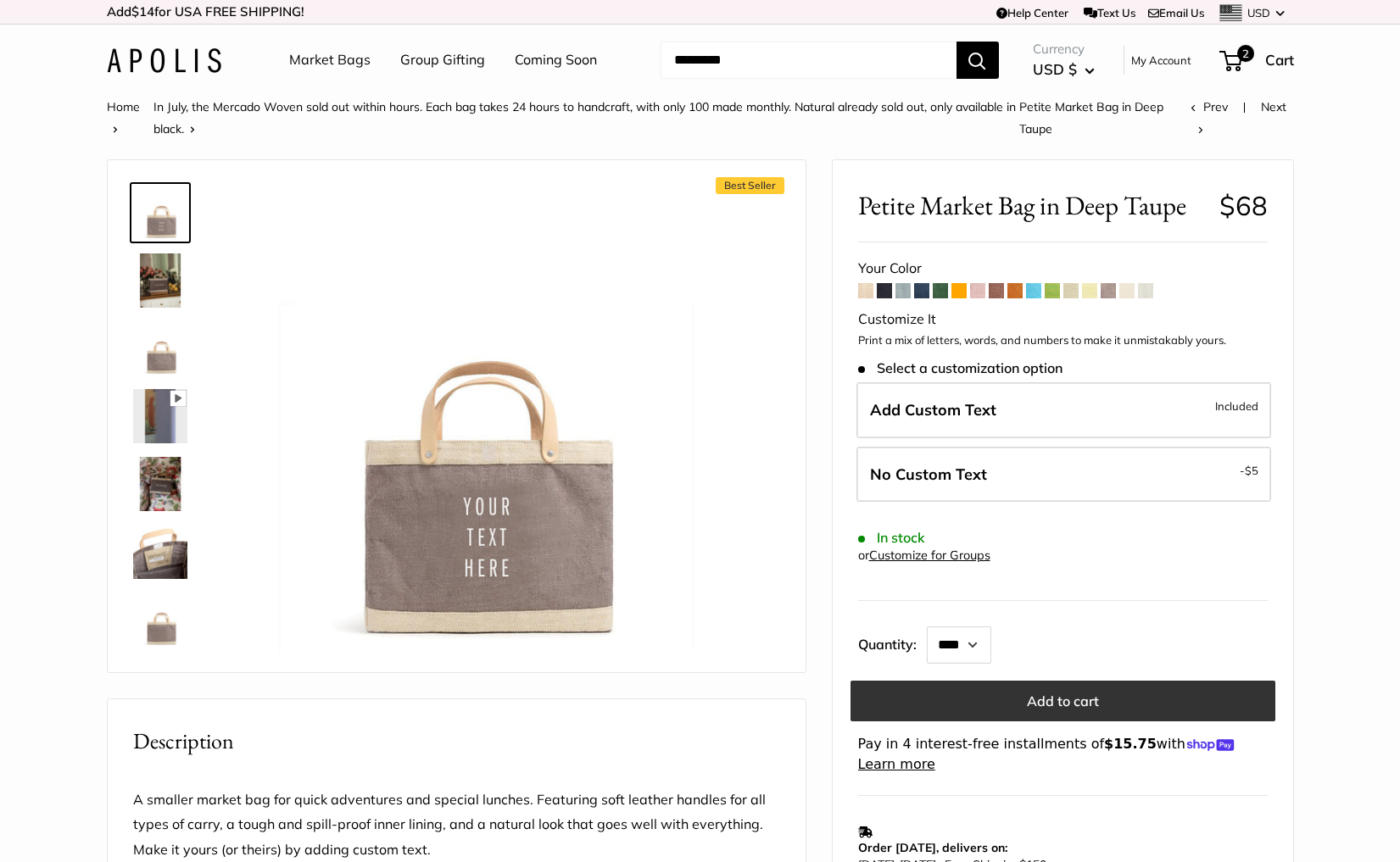
click at [1051, 711] on button "Add to cart" at bounding box center [1063, 700] width 425 height 41
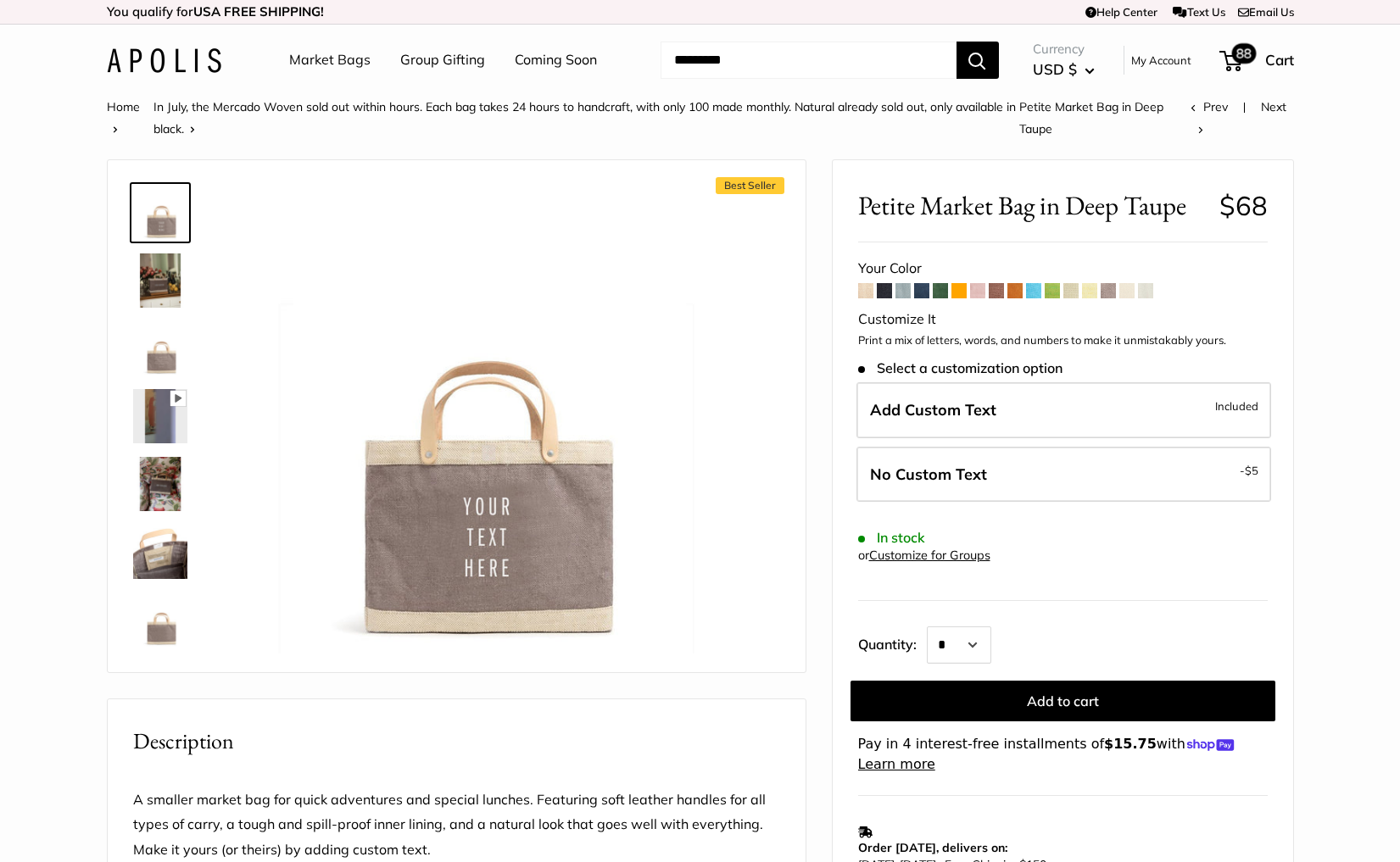
click at [1229, 58] on span "88" at bounding box center [1230, 60] width 23 height 20
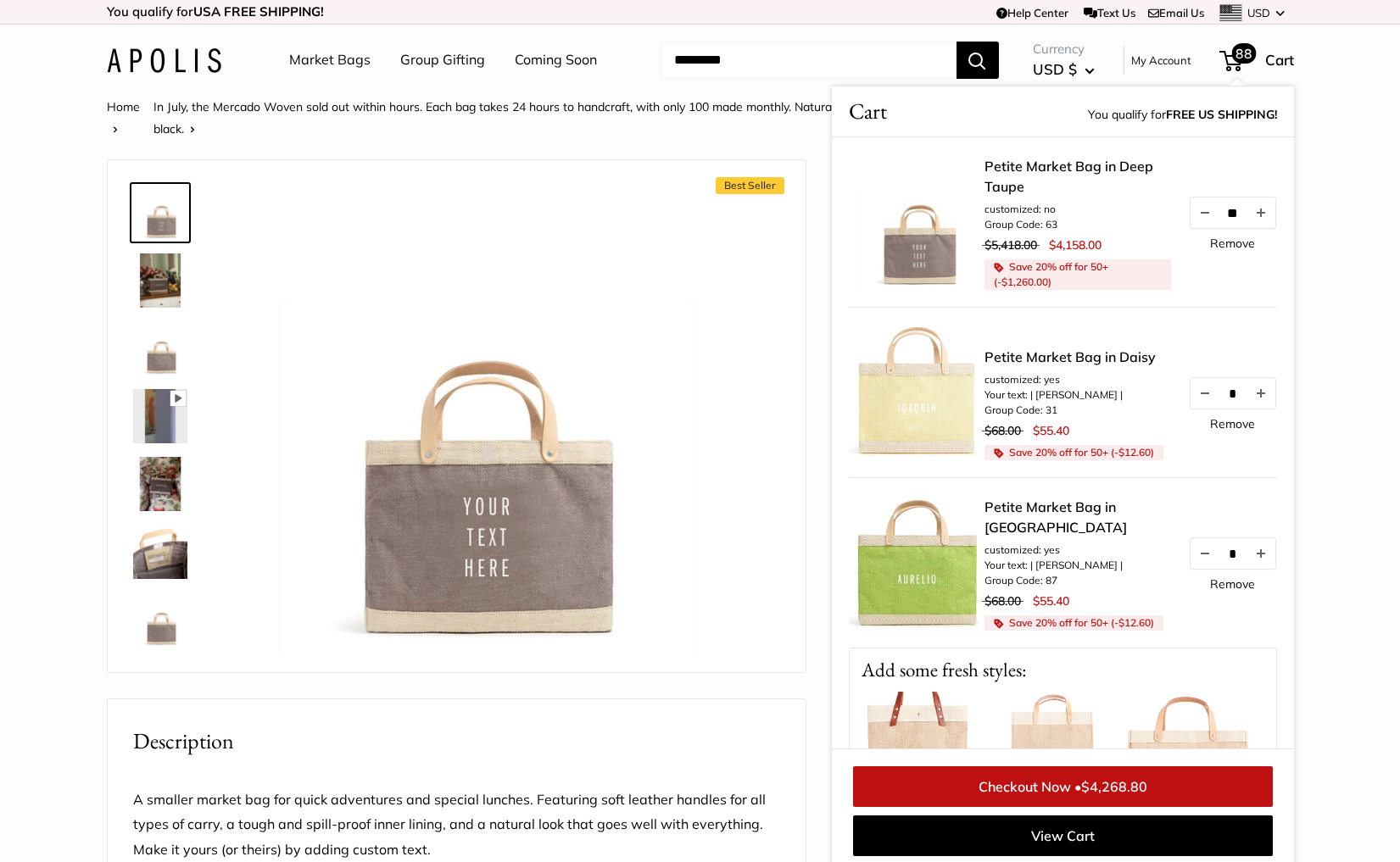
click at [1217, 242] on link "Remove" at bounding box center [1231, 243] width 45 height 11
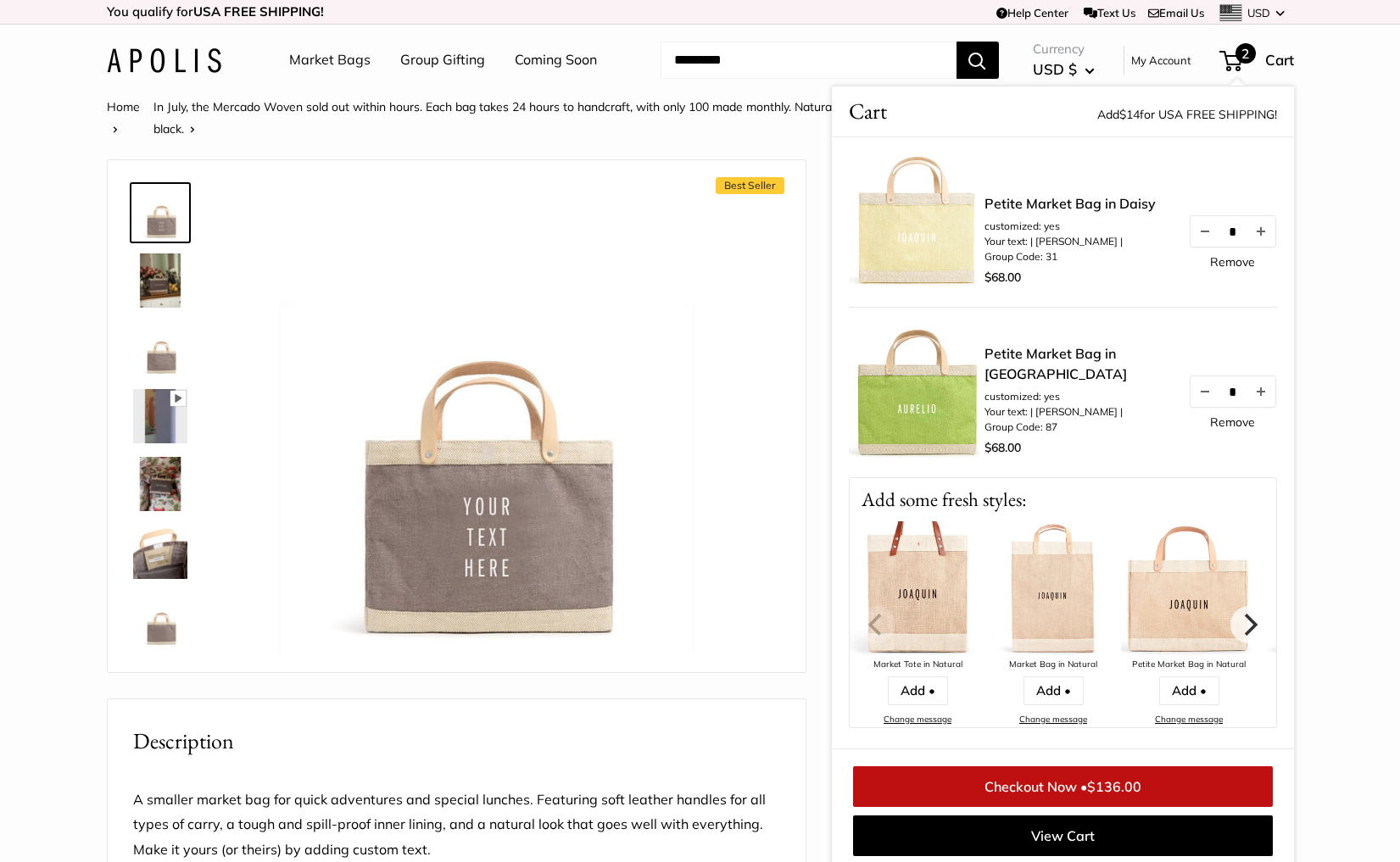
click at [1330, 287] on section "Home In July, the Mercado Woven sold out within hours. Each bag takes 24 hours …" at bounding box center [700, 807] width 1400 height 1422
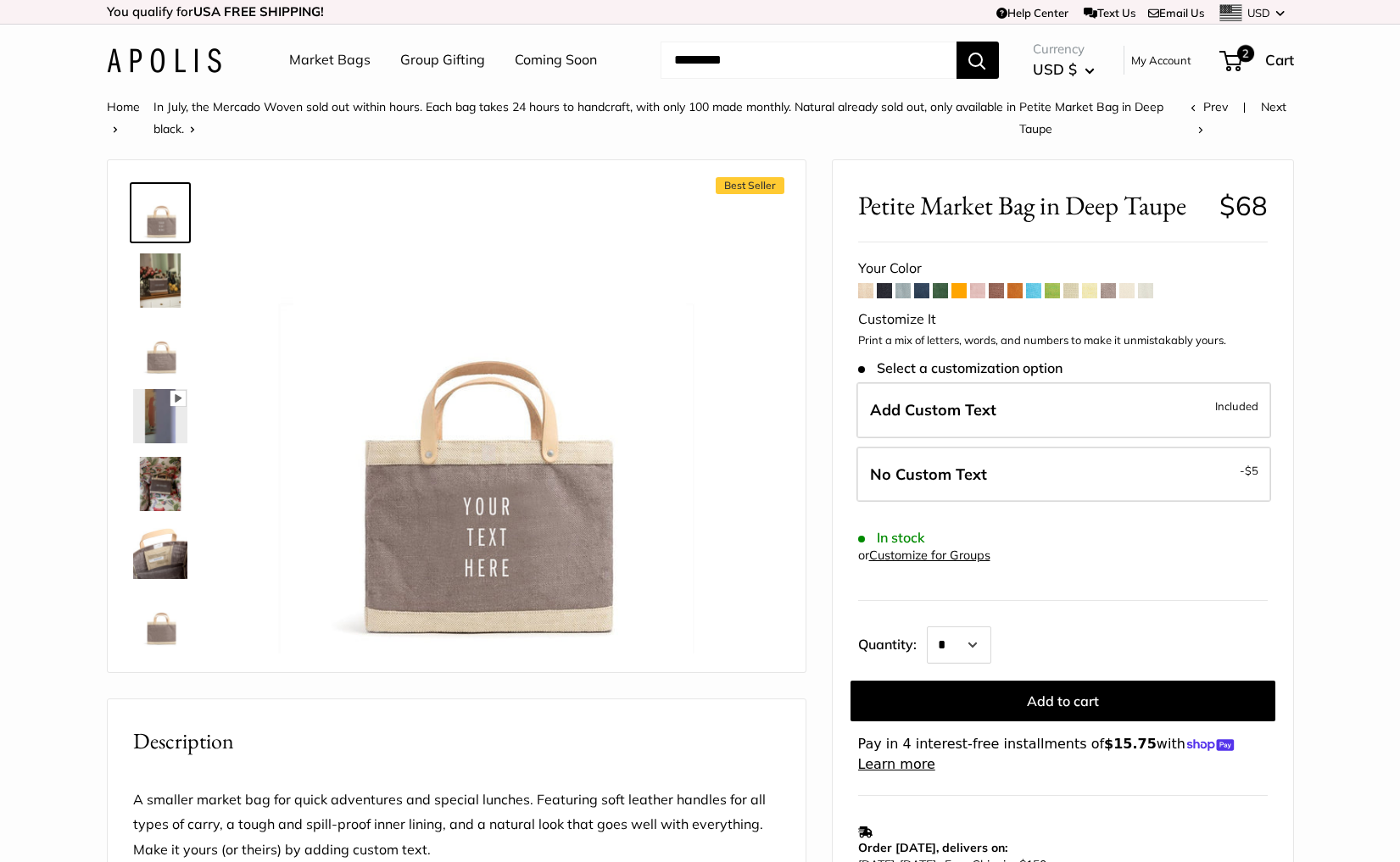
click at [198, 64] on img at bounding box center [164, 61] width 114 height 25
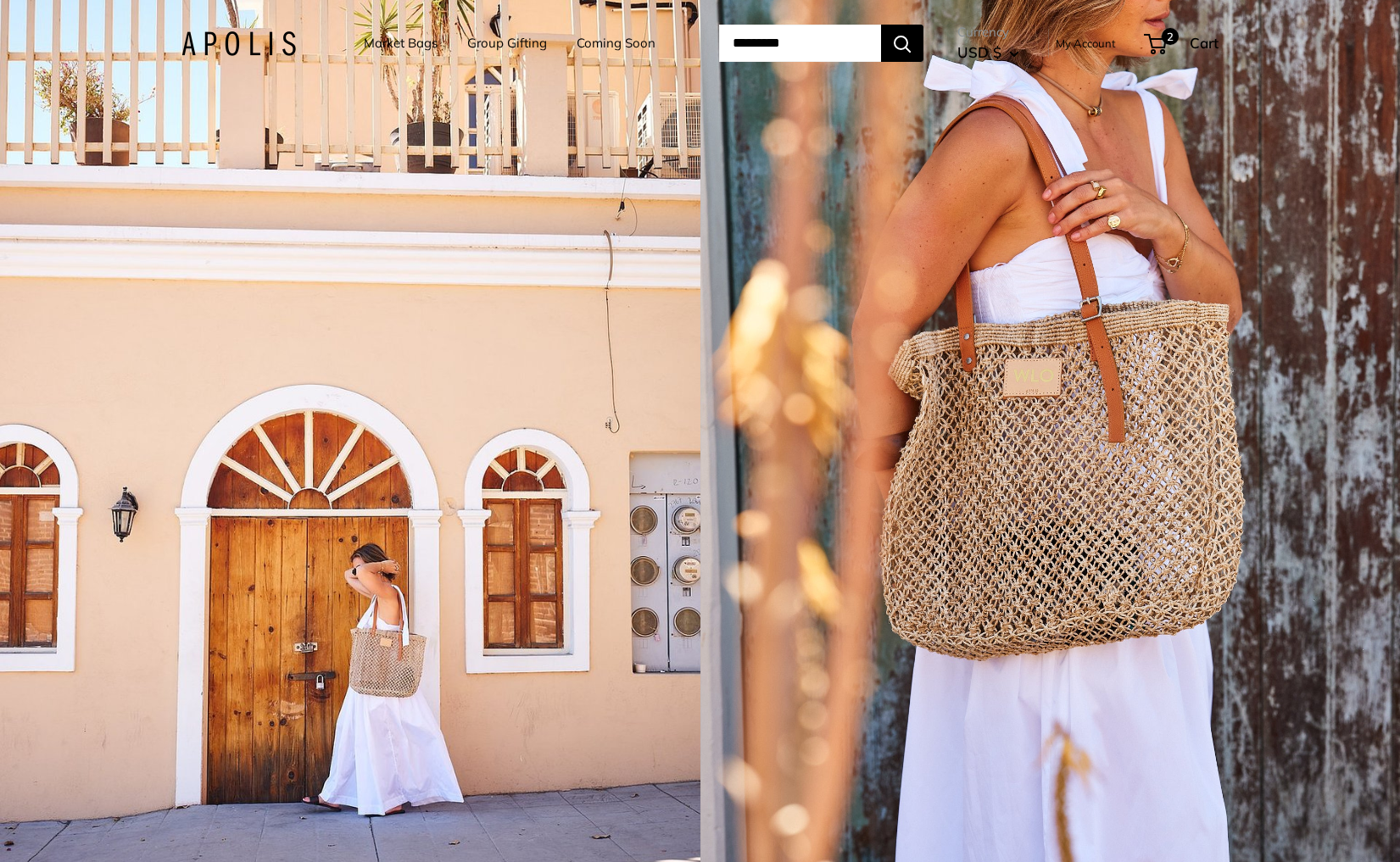
click at [448, 447] on div "1 / 5" at bounding box center [350, 431] width 700 height 862
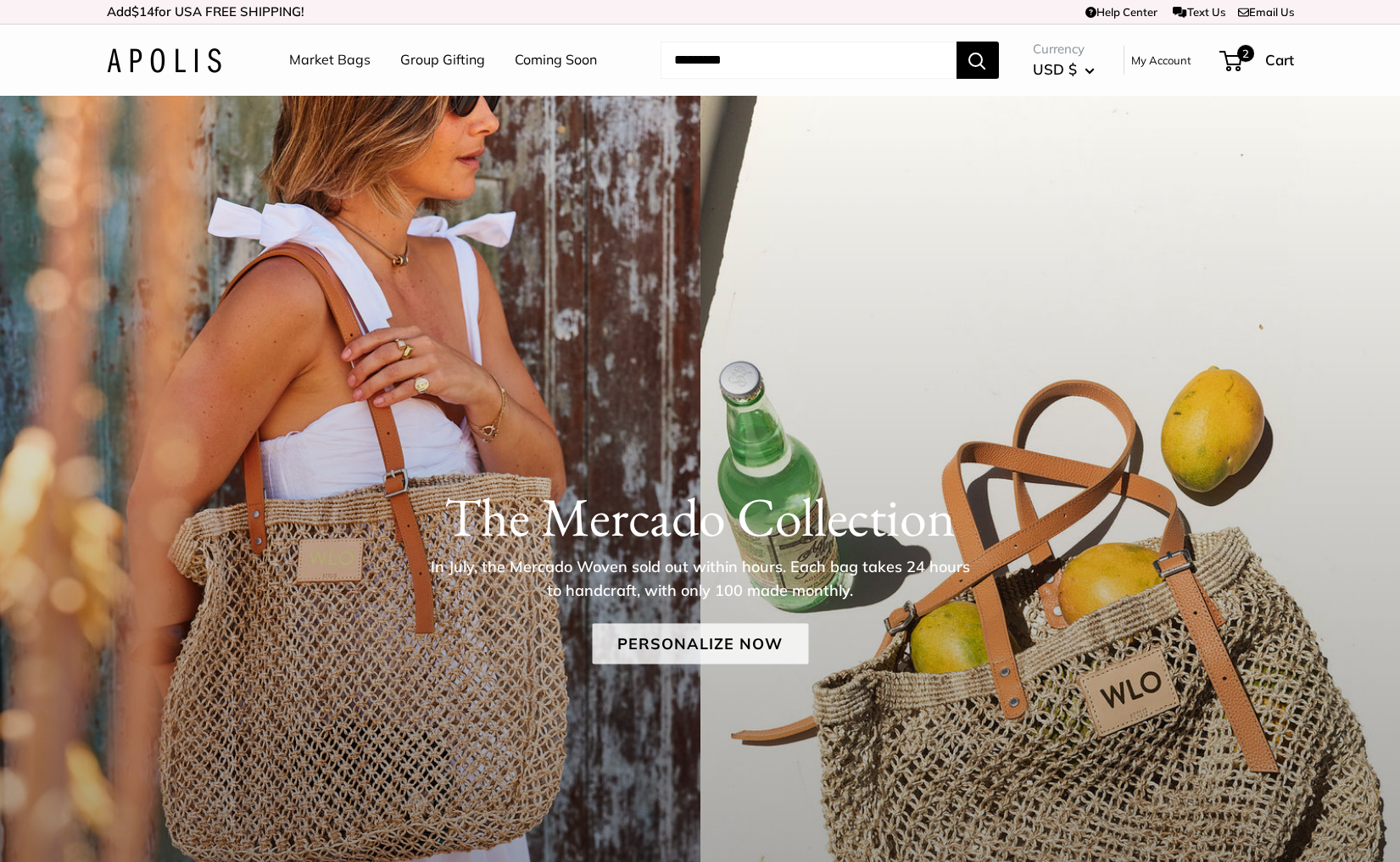
click at [690, 633] on link "Personalize Now" at bounding box center [700, 643] width 216 height 41
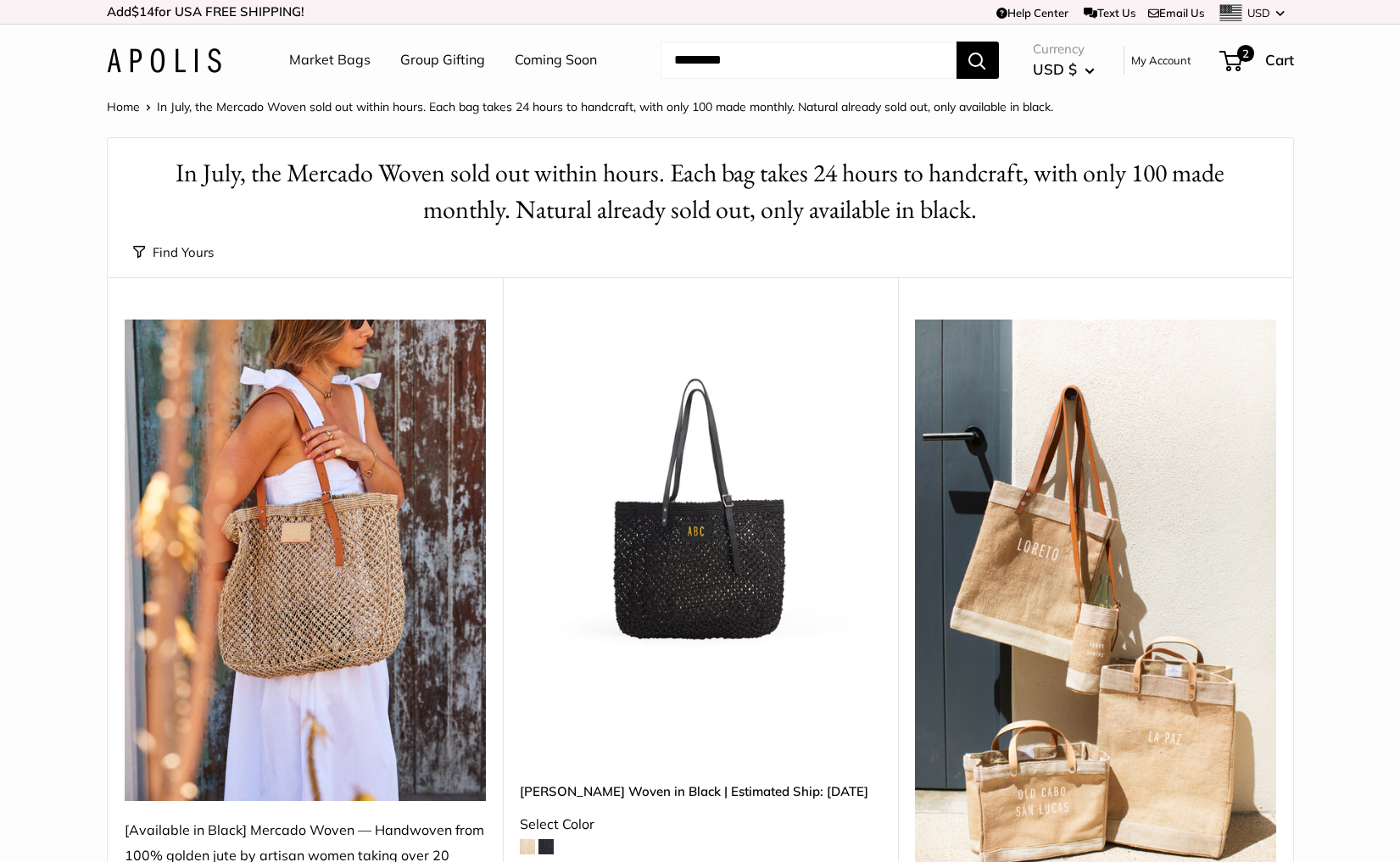
click at [0, 0] on img at bounding box center [0, 0] width 0 height 0
